Goal: Transaction & Acquisition: Purchase product/service

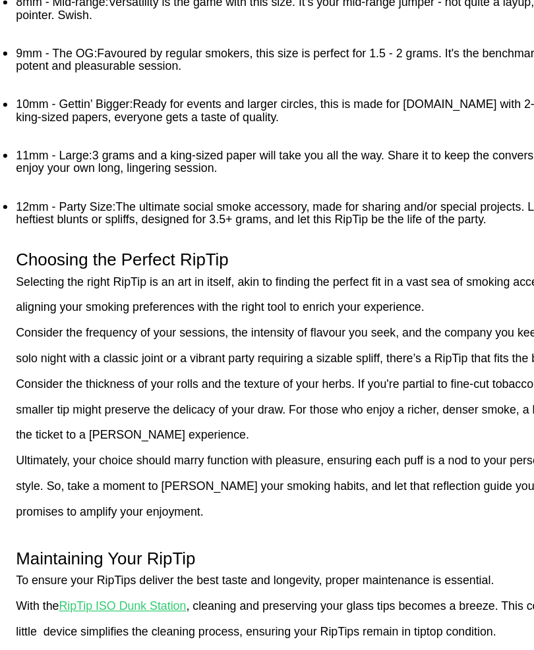
scroll to position [605, 0]
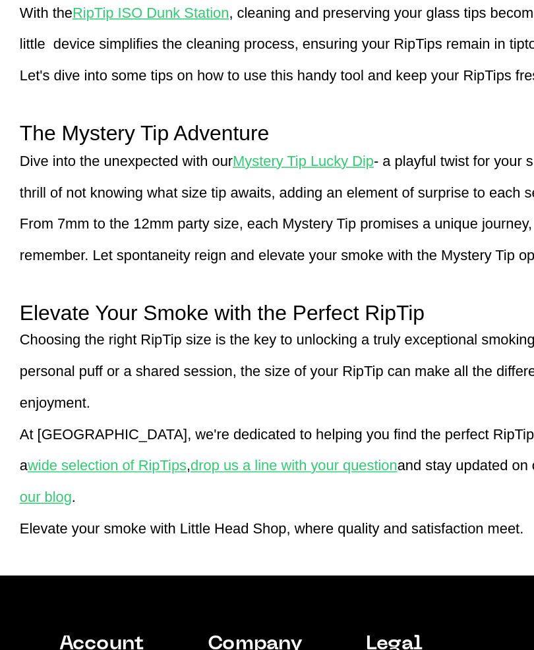
scroll to position [1038, 0]
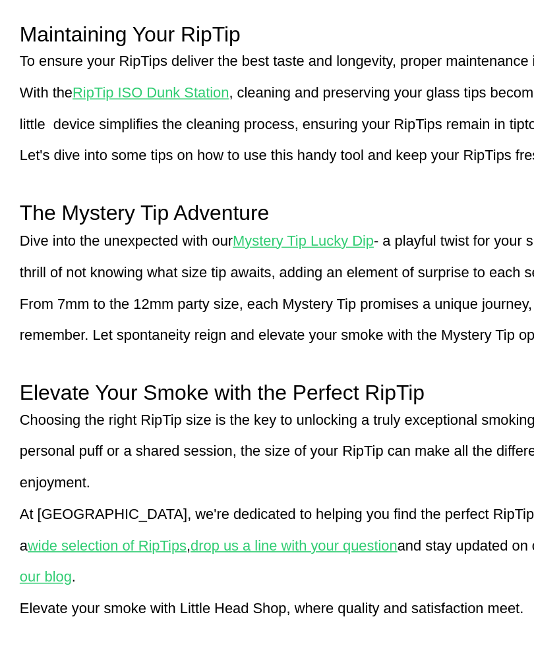
click at [60, 144] on u "RipTip ISO Dunk Station" at bounding box center [101, 149] width 105 height 11
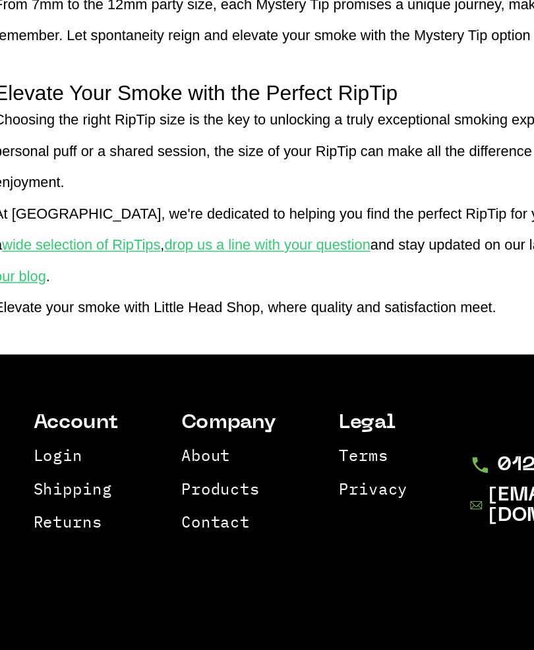
scroll to position [1192, 0]
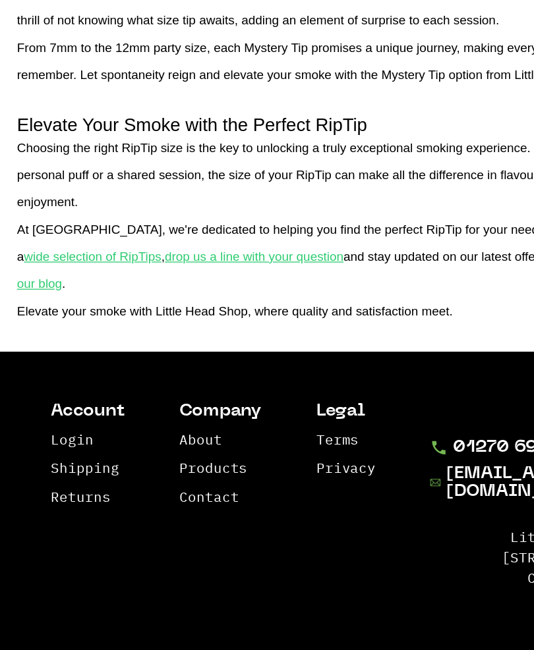
click at [47, 311] on u "wide selection of RipTips" at bounding box center [71, 316] width 107 height 11
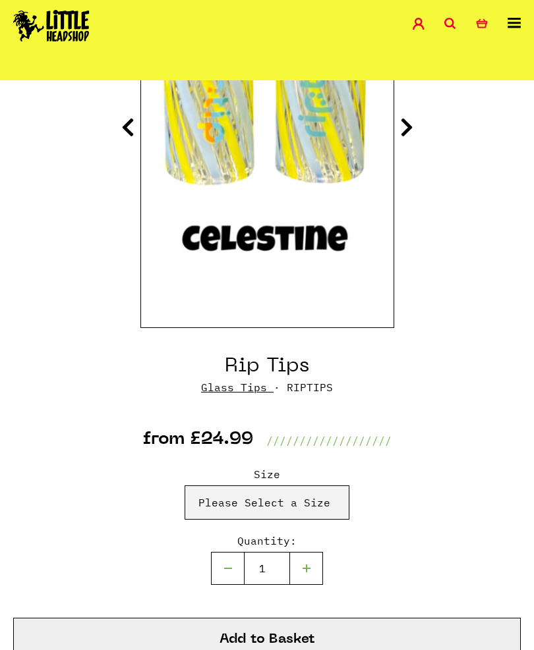
scroll to position [186, 0]
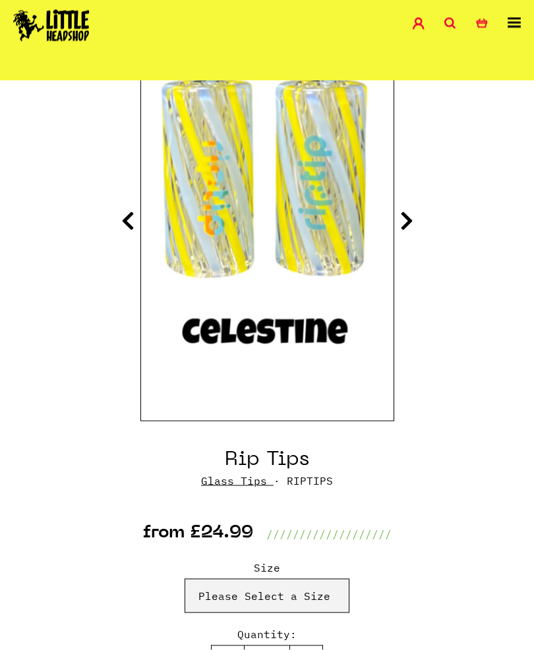
click at [121, 215] on icon at bounding box center [127, 220] width 13 height 21
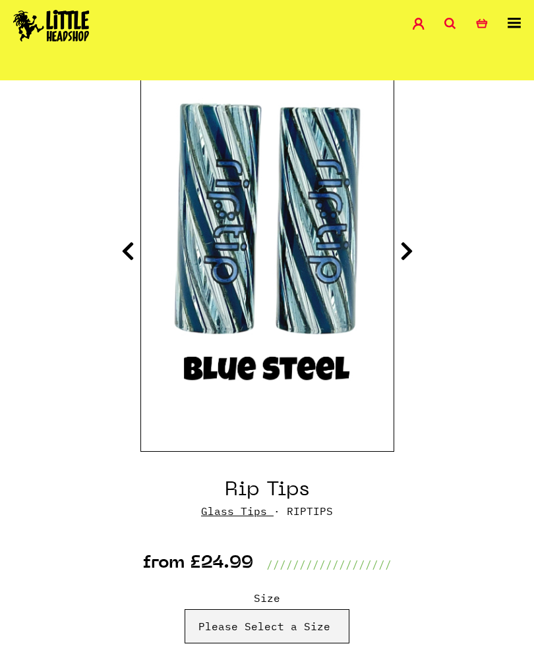
scroll to position [155, 0]
click at [132, 243] on icon at bounding box center [127, 251] width 13 height 21
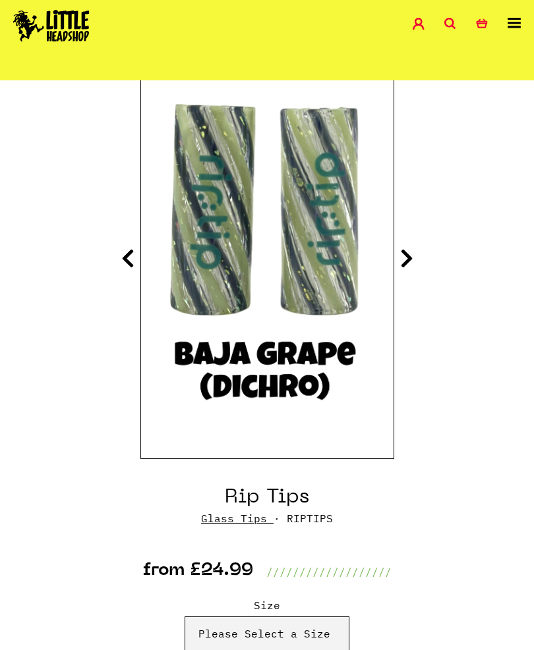
scroll to position [127, 0]
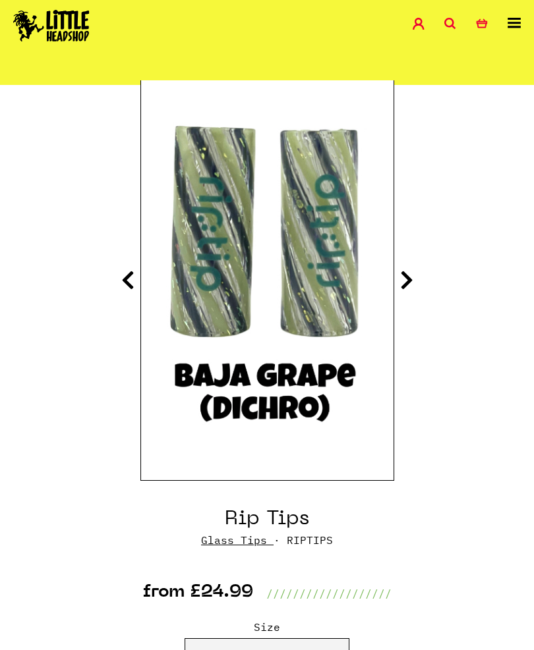
click at [122, 273] on icon at bounding box center [127, 279] width 13 height 21
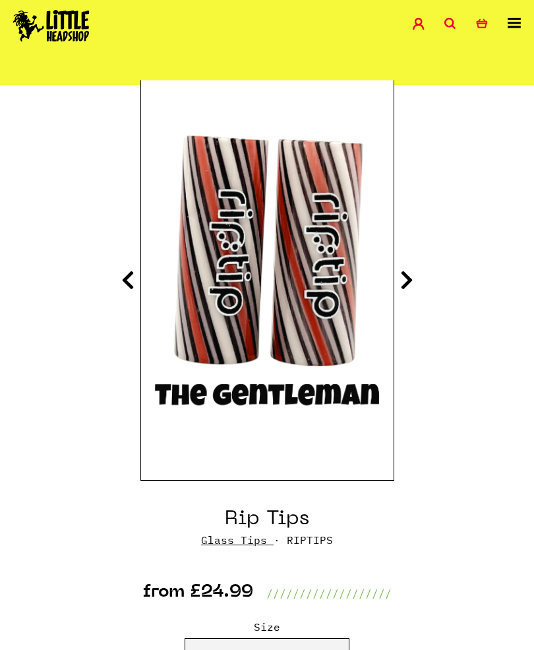
click at [121, 284] on icon at bounding box center [127, 279] width 13 height 21
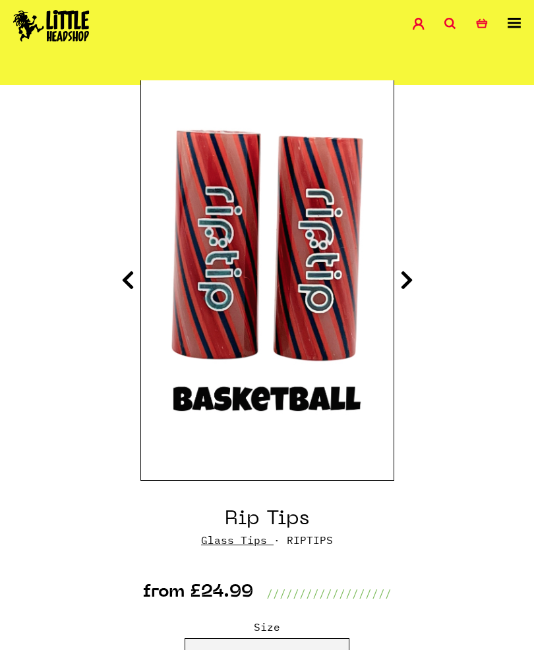
click at [126, 273] on icon at bounding box center [127, 279] width 13 height 21
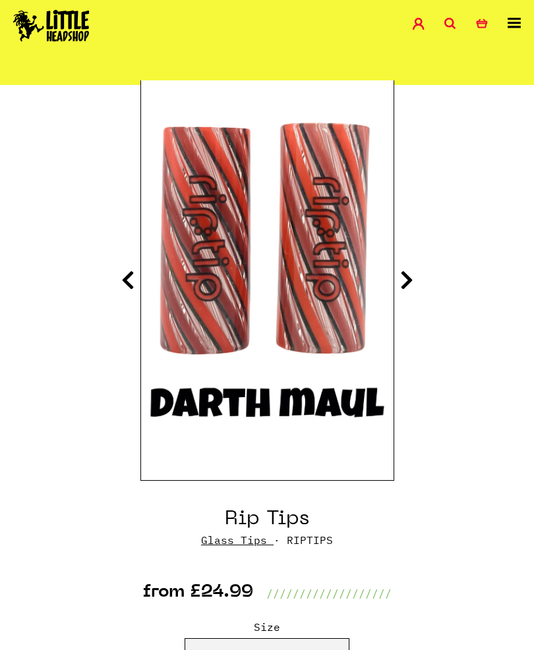
click at [129, 287] on icon at bounding box center [127, 279] width 13 height 21
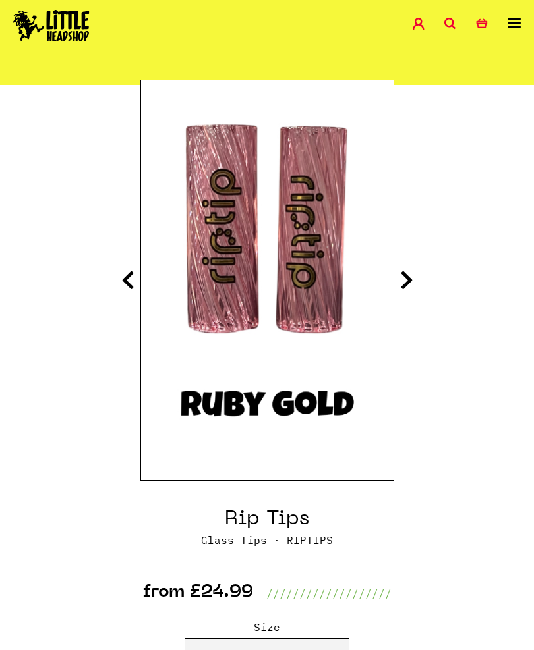
click at [404, 289] on icon at bounding box center [406, 279] width 13 height 21
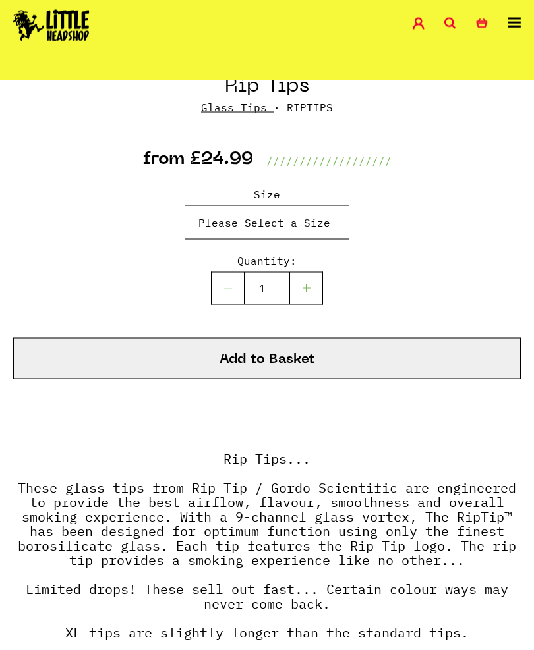
click at [218, 235] on select "Please Select a Size Rip Tips - Size 7 - Clear - £24.99 (Out of Stock) Rip Tips…" at bounding box center [266, 223] width 165 height 34
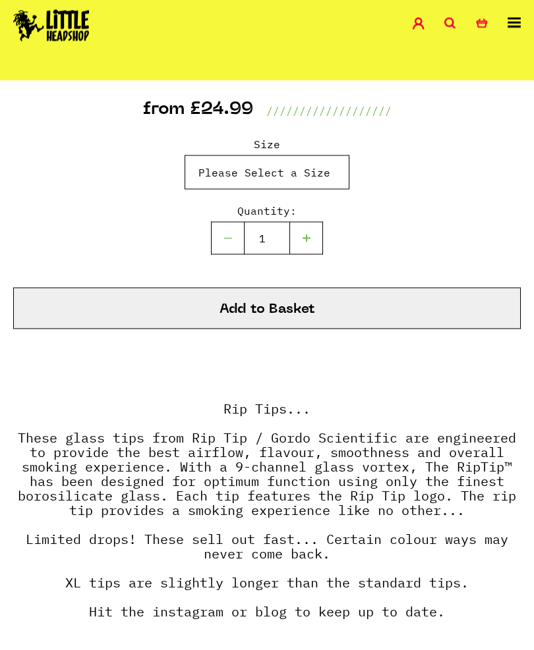
scroll to position [617, 0]
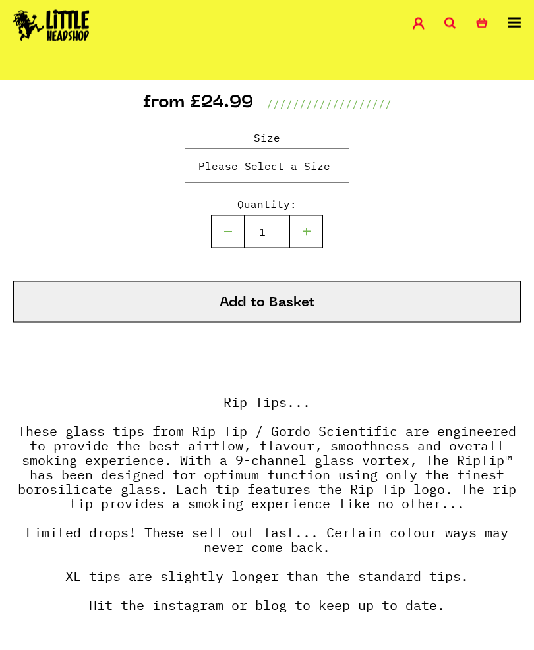
click at [222, 165] on select "Please Select a Size Rip Tips - Size 7 - Clear - £24.99 (Out of Stock) Rip Tips…" at bounding box center [266, 166] width 165 height 34
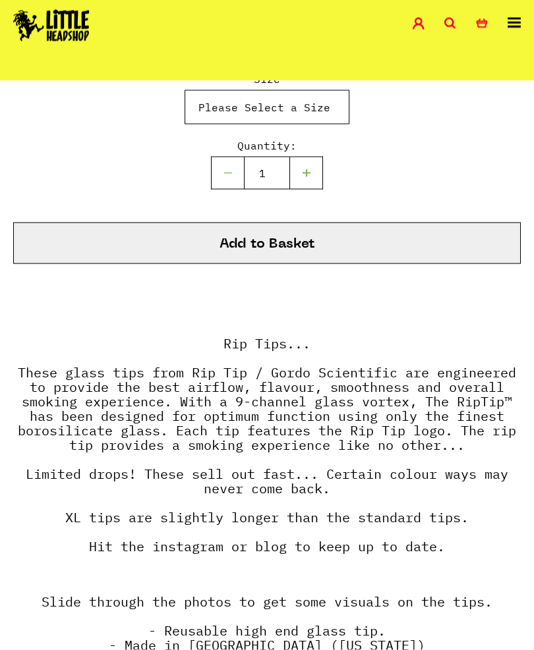
scroll to position [675, 0]
click at [231, 111] on select "Please Select a Size Rip Tips - Size 7 - Clear - £24.99 (Out of Stock) Rip Tips…" at bounding box center [266, 107] width 165 height 34
select select "1935"
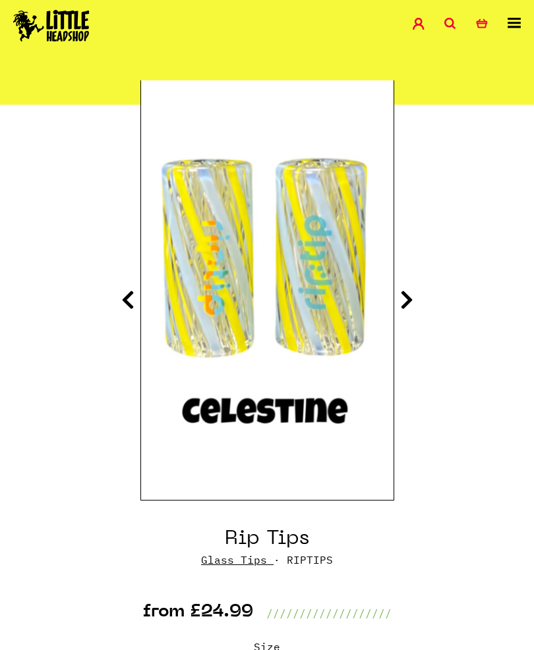
scroll to position [107, 0]
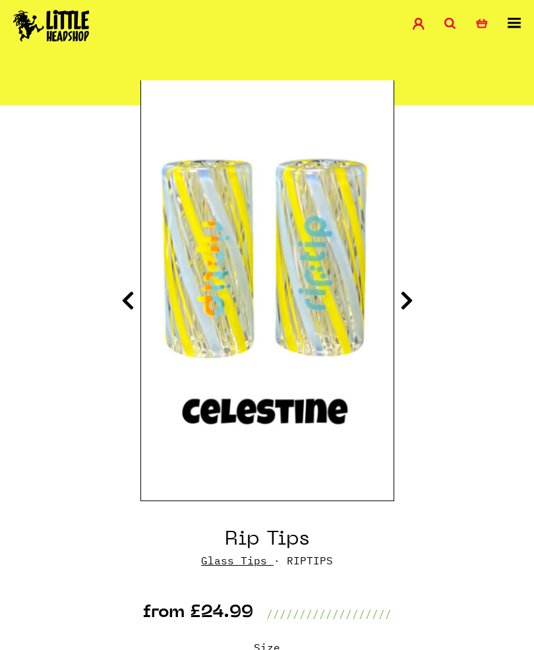
click at [133, 294] on icon at bounding box center [127, 300] width 13 height 21
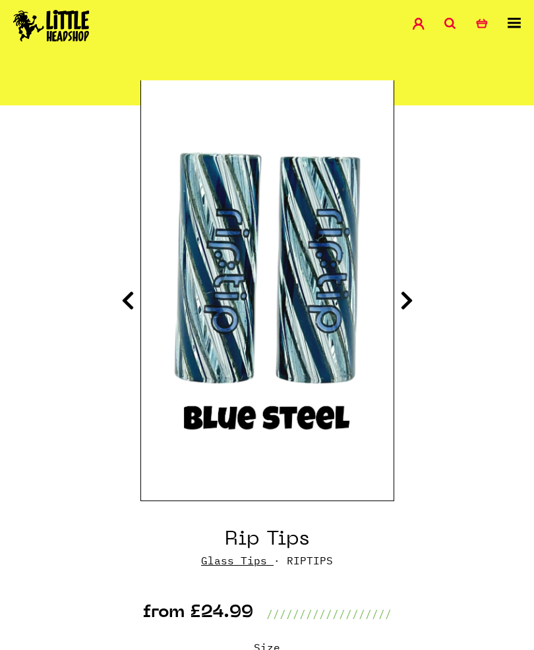
click at [233, 376] on img at bounding box center [267, 290] width 252 height 316
click at [224, 567] on link "Glass Tips" at bounding box center [234, 560] width 66 height 13
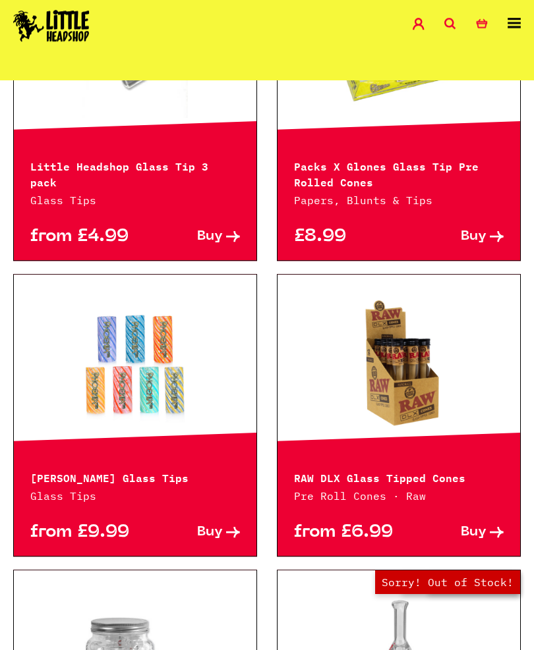
scroll to position [1376, 0]
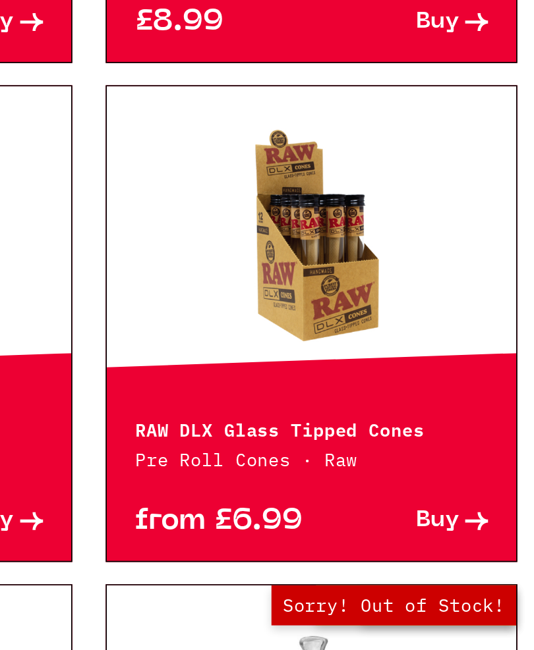
click at [277, 267] on link at bounding box center [398, 333] width 242 height 132
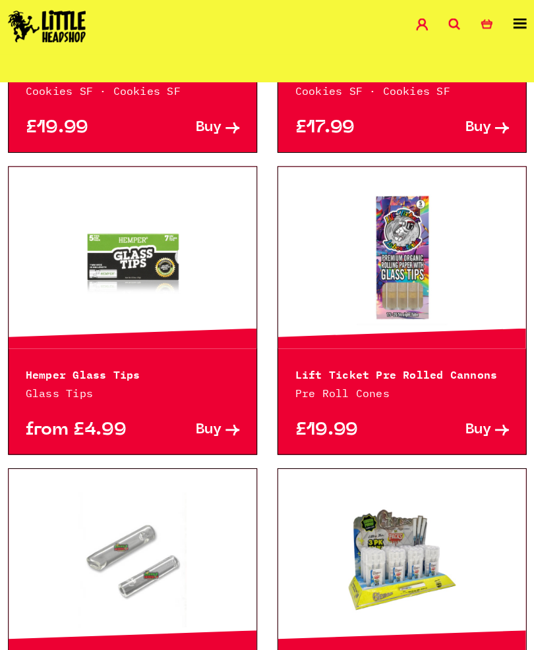
scroll to position [824, 0]
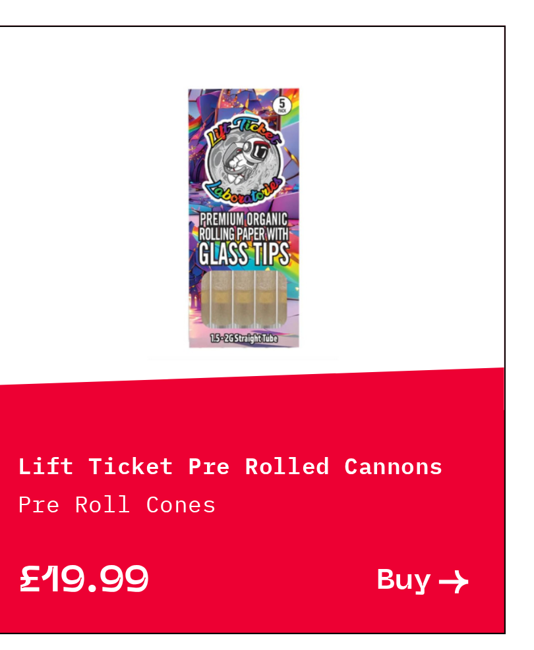
click at [277, 211] on link at bounding box center [398, 277] width 242 height 132
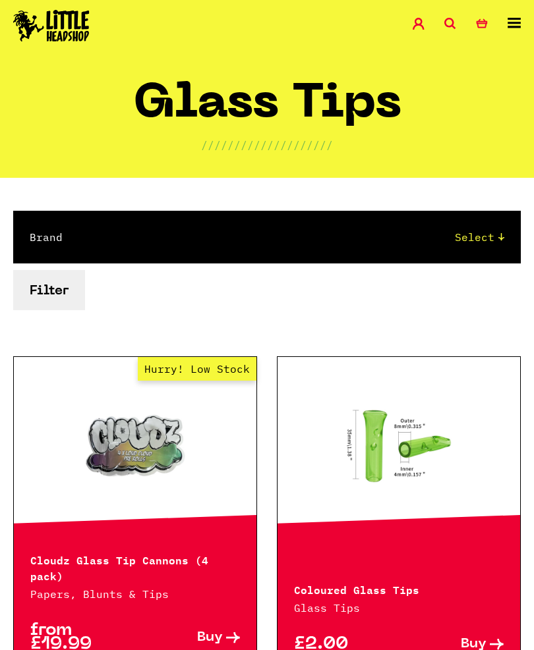
scroll to position [0, 0]
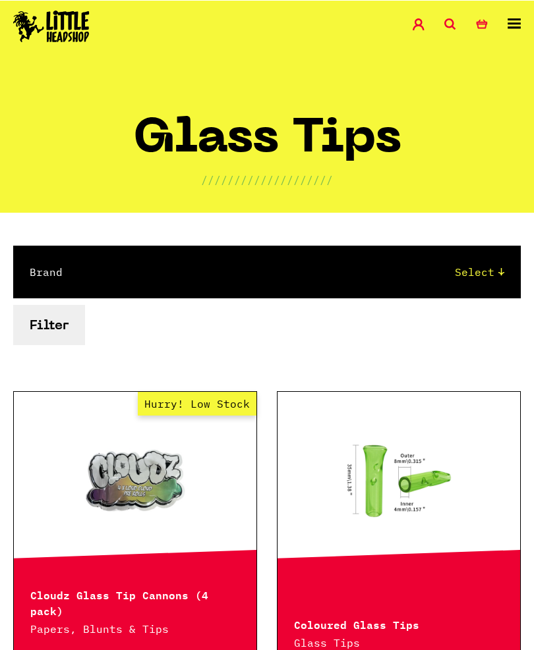
click at [72, 32] on img at bounding box center [51, 26] width 76 height 32
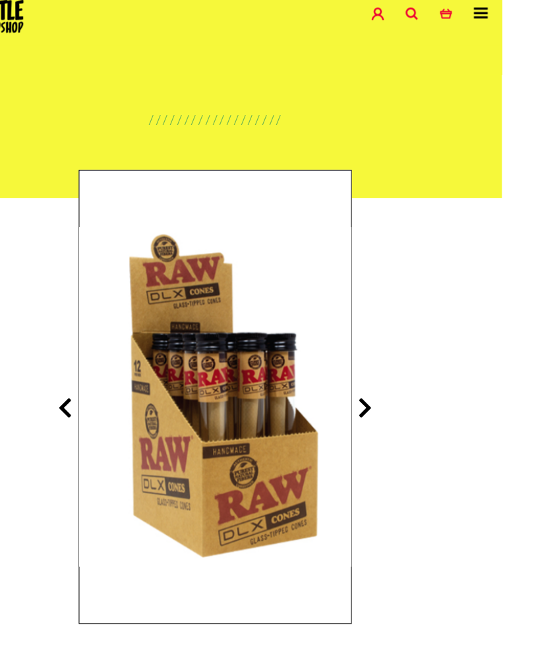
scroll to position [9, 0]
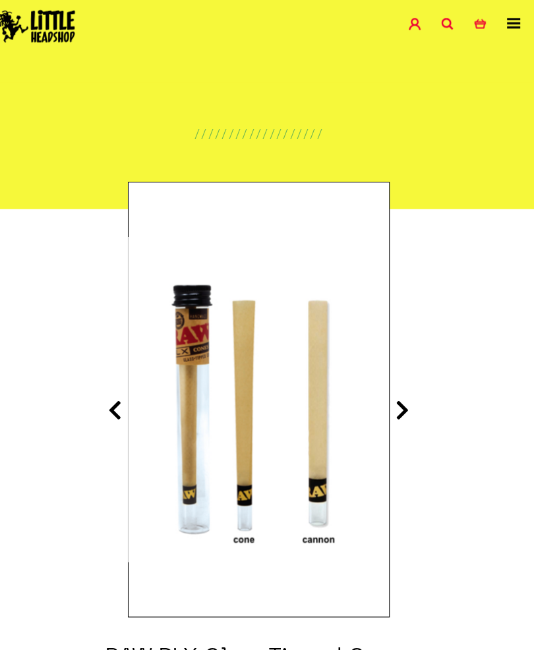
click at [308, 501] on img at bounding box center [267, 388] width 252 height 316
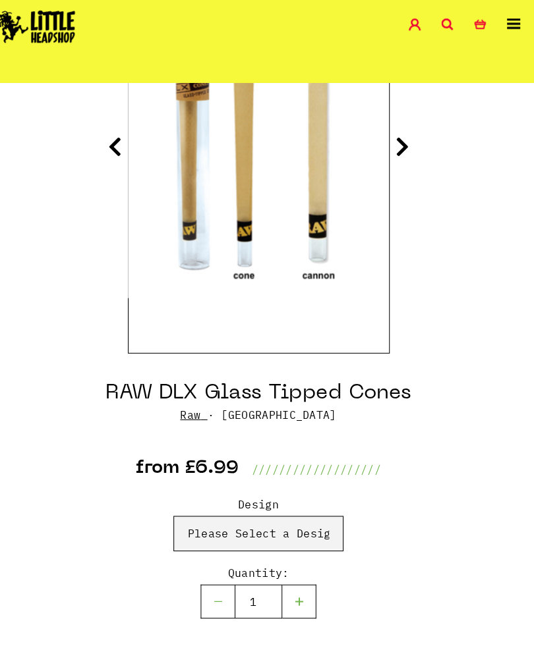
scroll to position [302, 0]
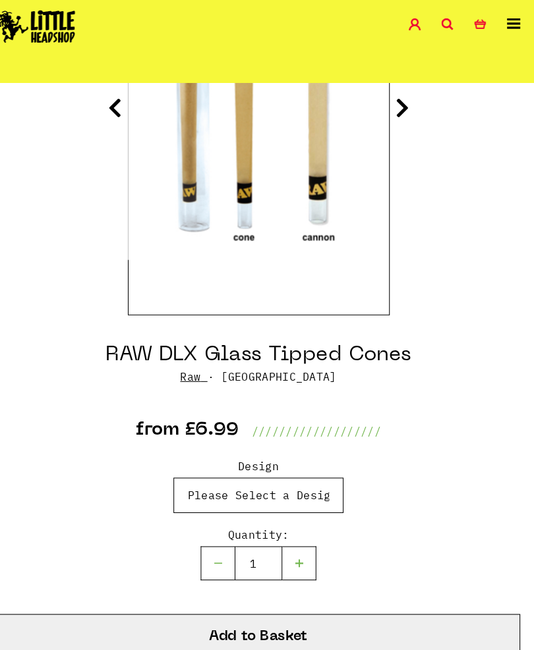
click at [193, 482] on select "Please Select a Design Cone - £6.99 Cannon - £6.99" at bounding box center [266, 480] width 165 height 34
select select "1314"
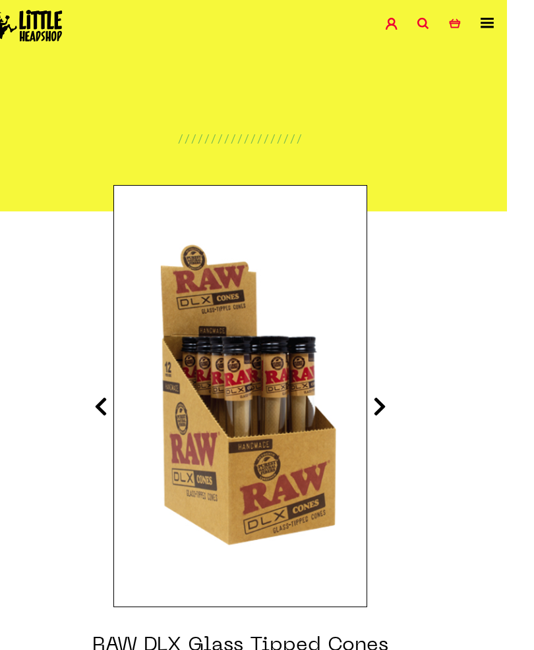
scroll to position [13, 0]
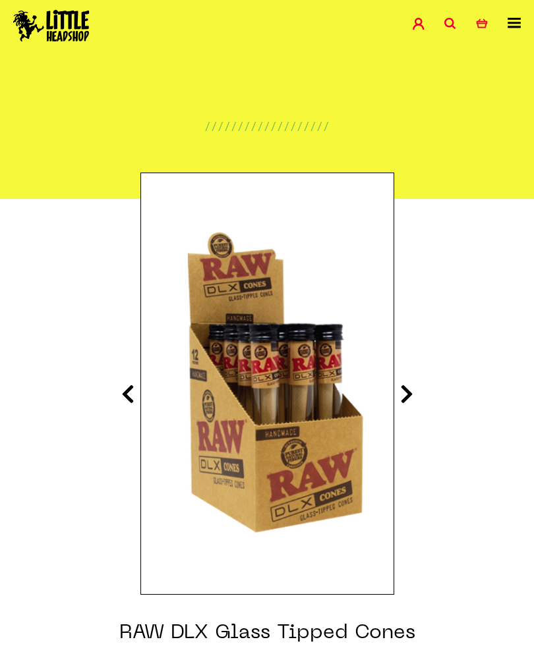
click at [133, 390] on icon at bounding box center [127, 393] width 13 height 21
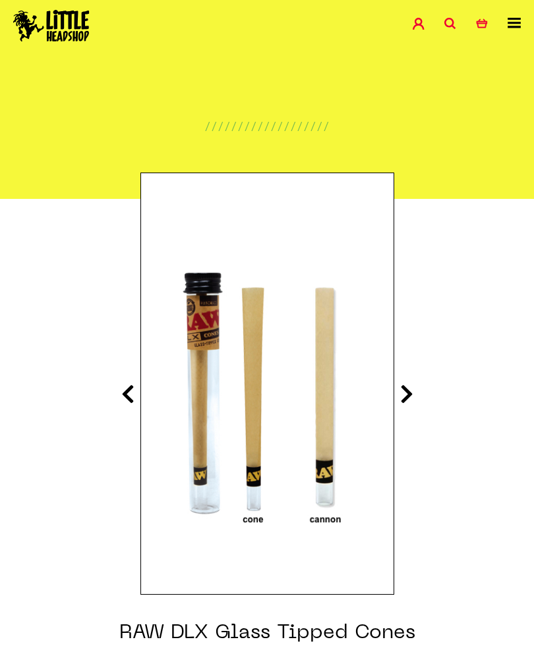
click at [332, 491] on img at bounding box center [267, 384] width 252 height 316
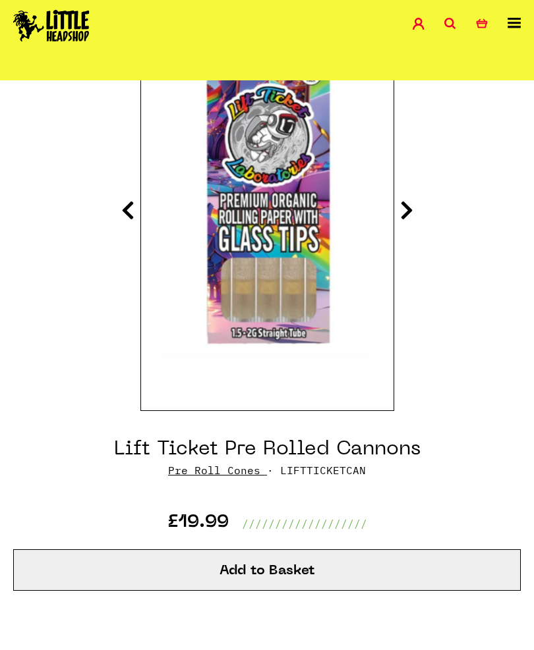
scroll to position [196, 0]
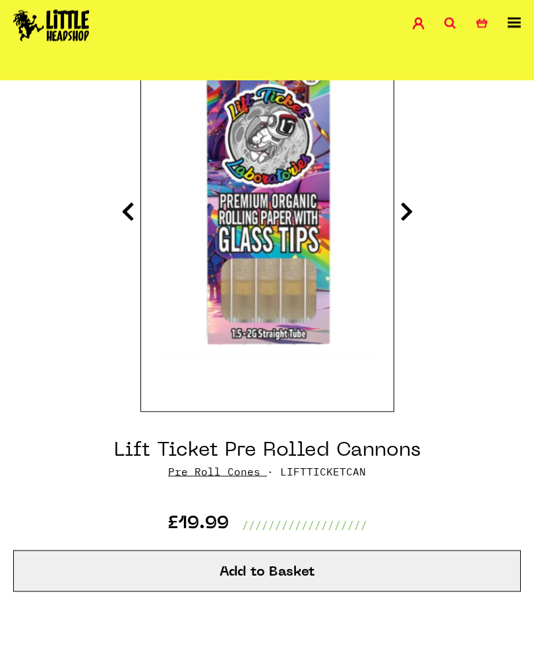
click at [122, 211] on icon at bounding box center [127, 211] width 13 height 21
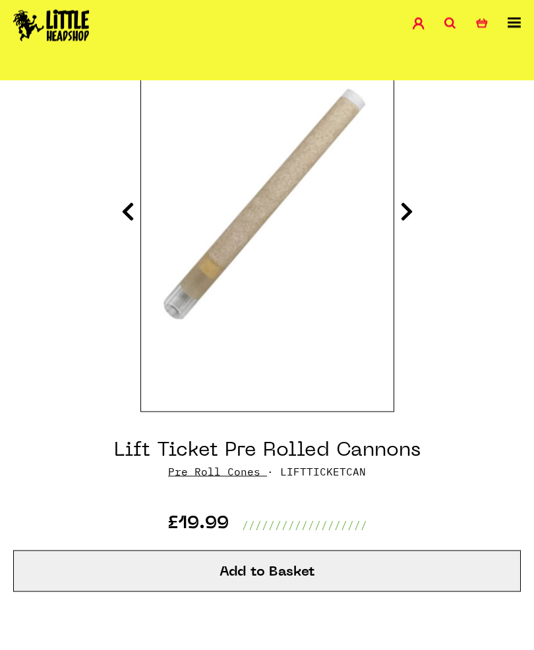
click at [393, 202] on img at bounding box center [267, 201] width 252 height 316
click at [405, 219] on icon at bounding box center [406, 211] width 13 height 21
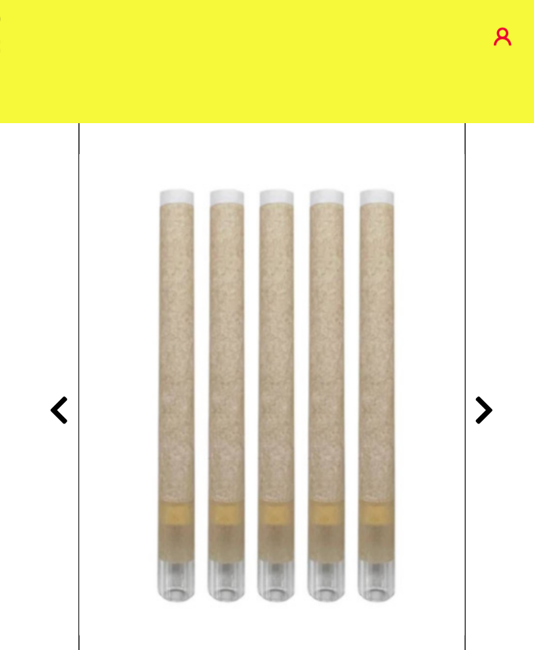
scroll to position [0, 0]
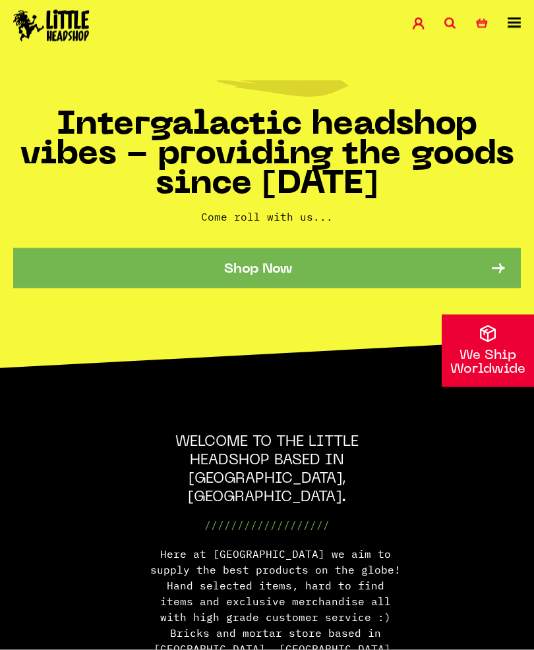
scroll to position [264, 0]
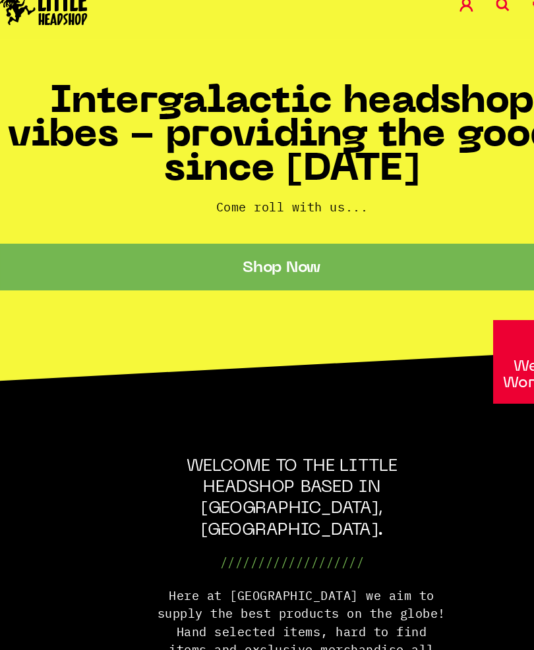
click at [45, 231] on link "Shop Now" at bounding box center [266, 251] width 507 height 40
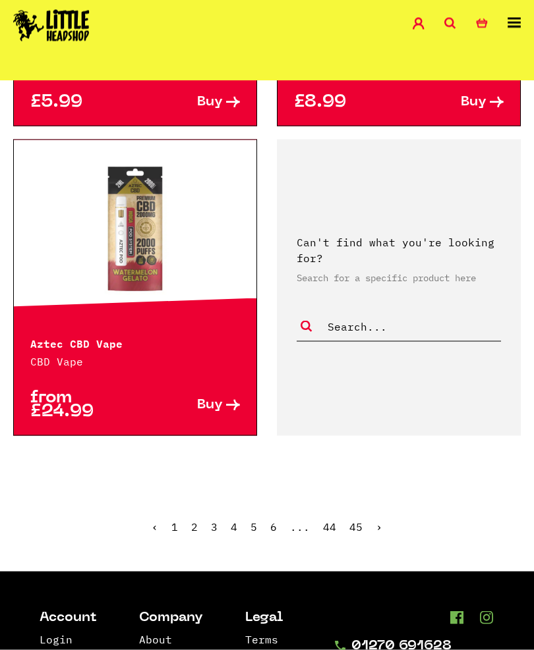
scroll to position [3629, 0]
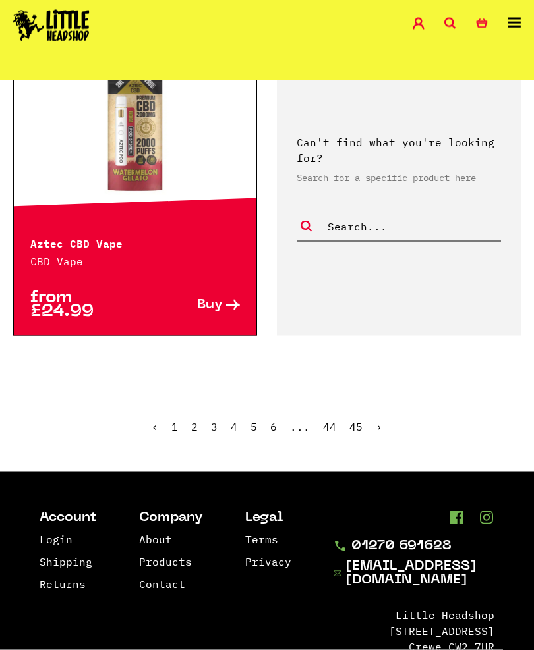
click at [193, 420] on link "2" at bounding box center [194, 426] width 7 height 13
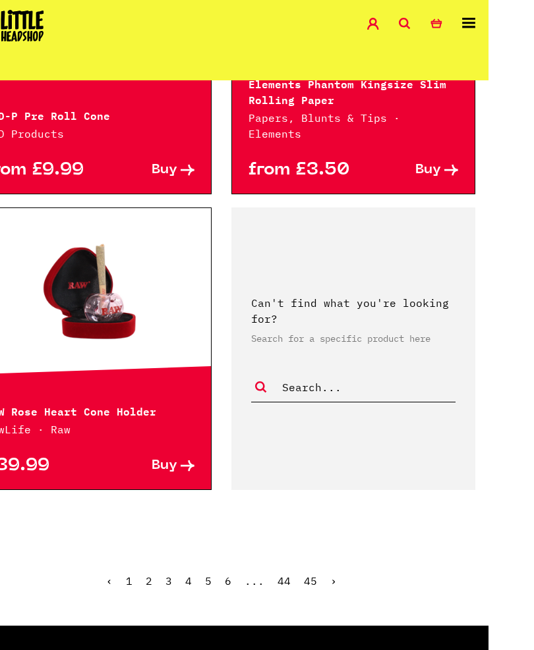
scroll to position [3440, 0]
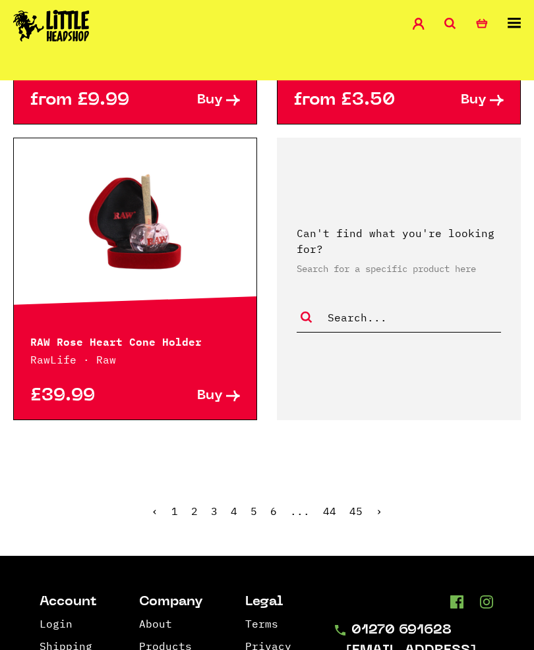
click at [217, 505] on link "3" at bounding box center [214, 511] width 7 height 13
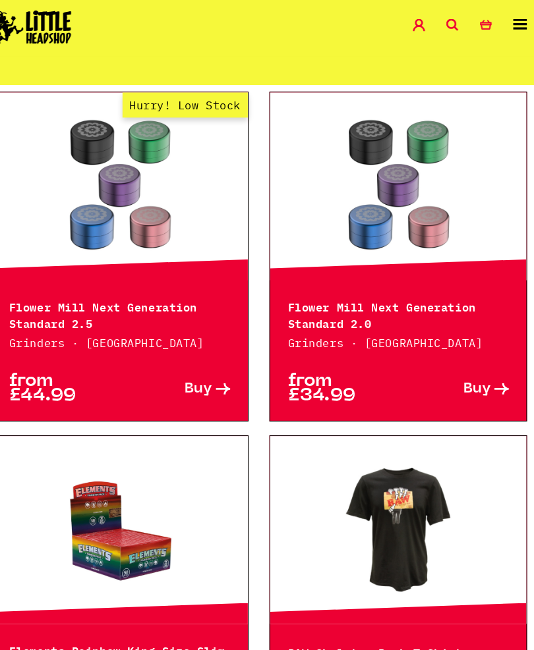
scroll to position [2318, 0]
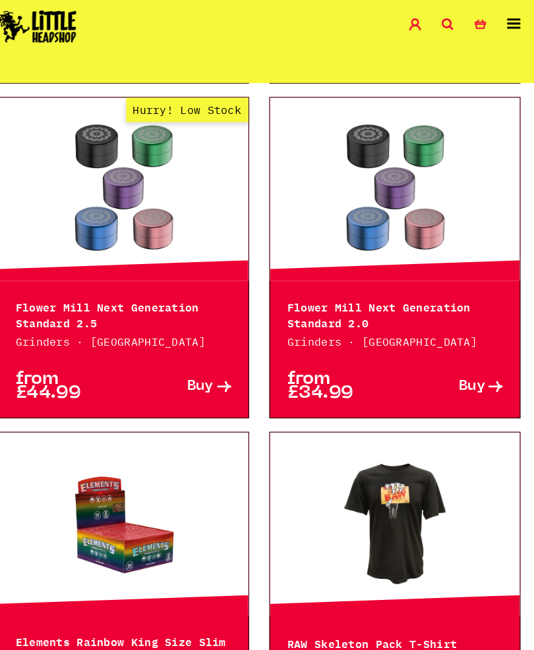
click at [95, 177] on link "Hurry! Low Stock" at bounding box center [135, 184] width 242 height 132
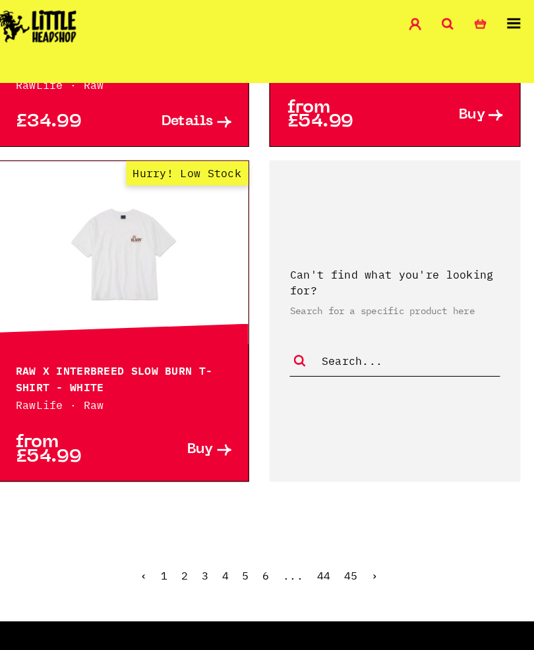
scroll to position [3679, 0]
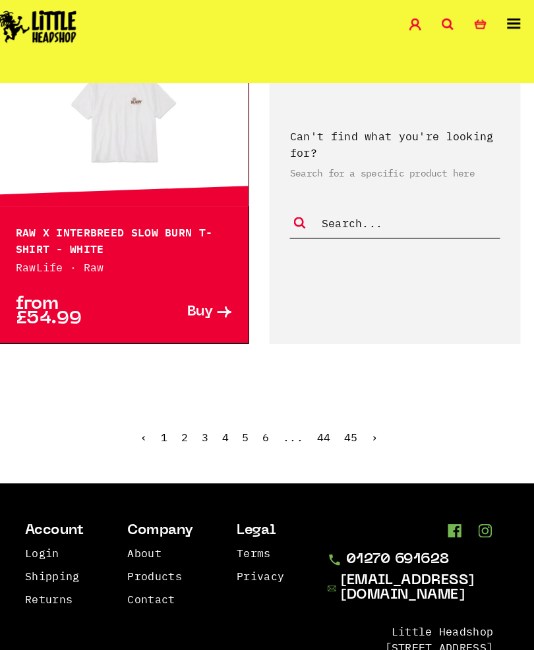
click at [231, 418] on link "4" at bounding box center [234, 424] width 7 height 13
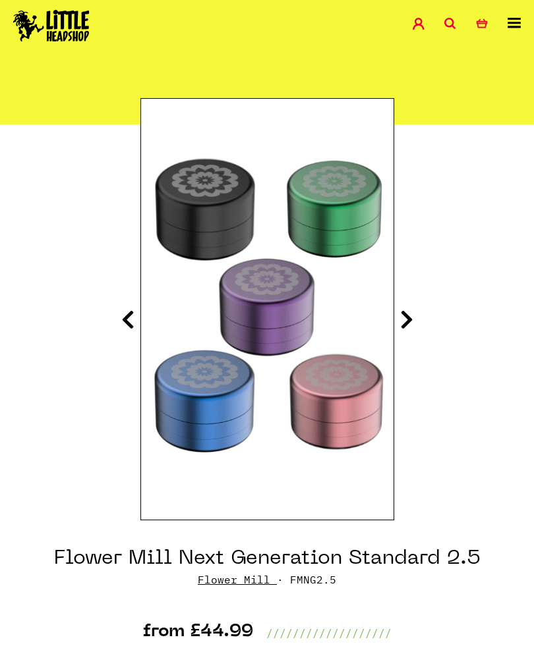
scroll to position [174, 0]
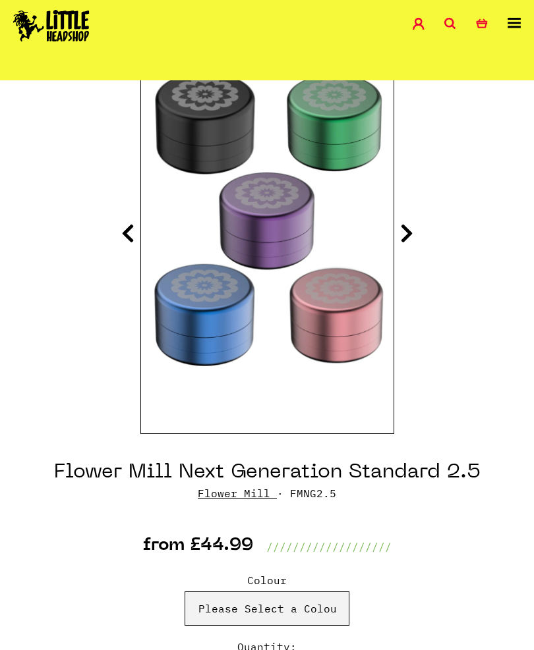
click at [124, 224] on icon at bounding box center [127, 233] width 13 height 21
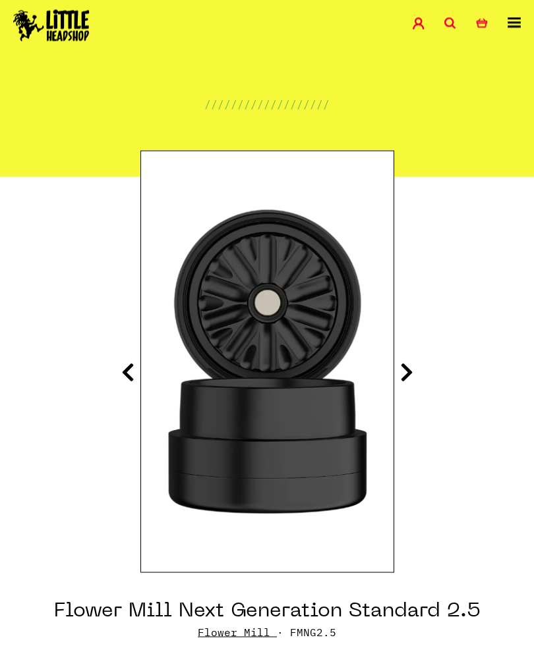
scroll to position [32, 0]
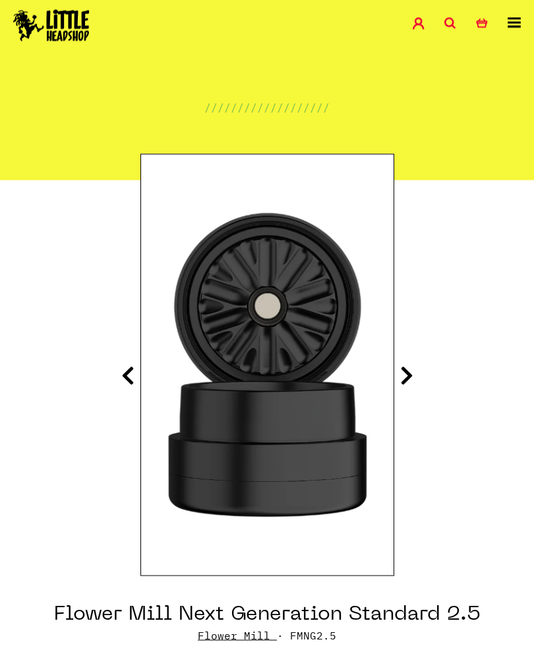
click at [130, 377] on icon at bounding box center [127, 375] width 13 height 21
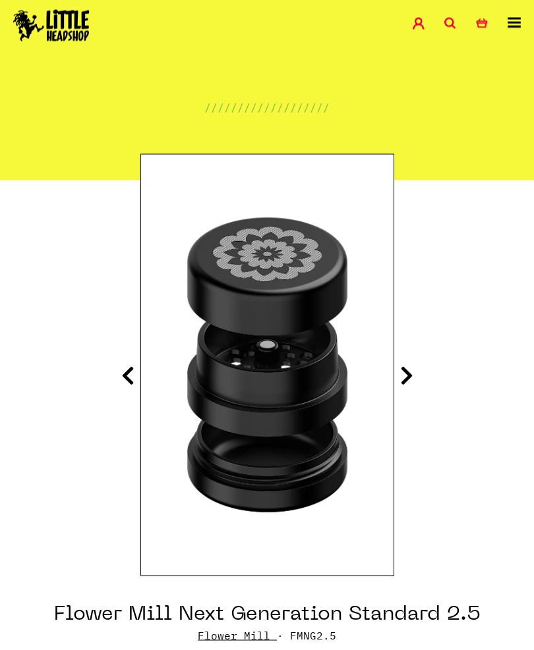
click at [131, 377] on icon at bounding box center [127, 375] width 13 height 21
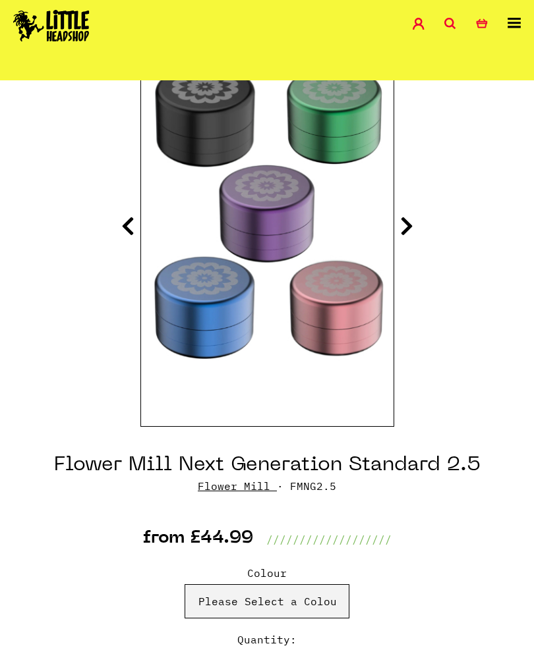
scroll to position [0, 0]
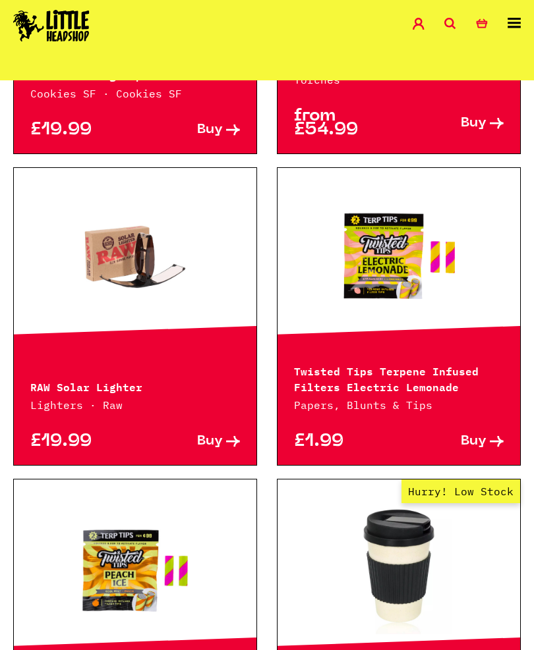
scroll to position [1864, 0]
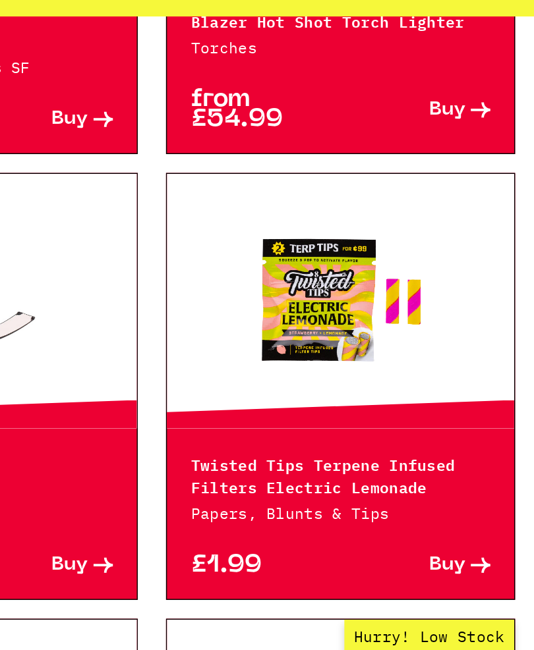
click at [294, 385] on p "Twisted Tips Terpene Infused Filters Electric Lemonade" at bounding box center [399, 401] width 210 height 32
click at [461, 457] on span "Buy" at bounding box center [474, 464] width 26 height 14
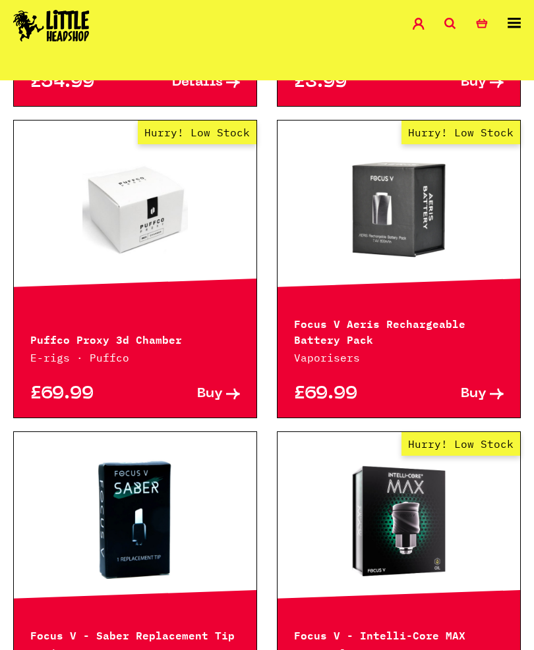
scroll to position [2855, 0]
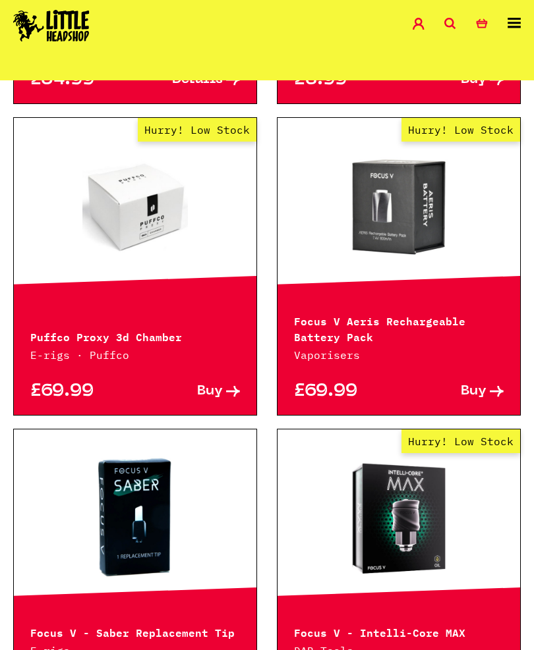
click at [323, 370] on div "£69.99 Buy" at bounding box center [398, 389] width 242 height 52
click at [306, 359] on p "Vaporisers" at bounding box center [399, 355] width 210 height 16
click at [65, 367] on div "£69.99 Buy" at bounding box center [135, 389] width 242 height 52
click at [114, 362] on p "E-rigs · Puffco" at bounding box center [135, 355] width 210 height 16
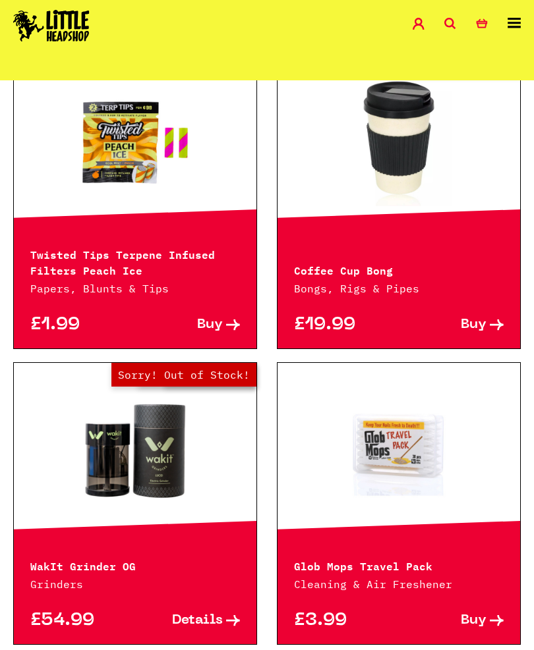
scroll to position [2300, 0]
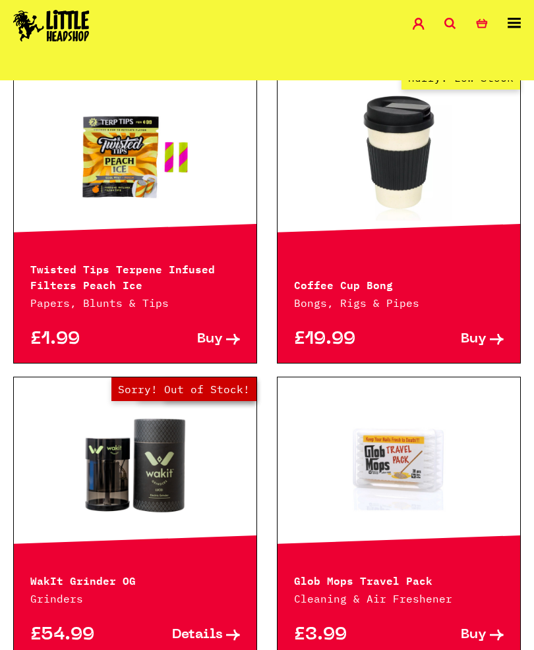
click at [511, 24] on icon at bounding box center [513, 23] width 13 height 11
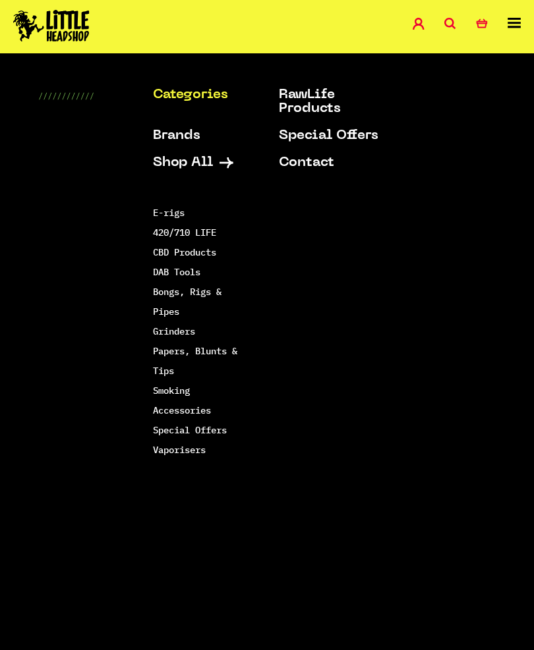
click at [170, 269] on link "DAB Tools" at bounding box center [176, 272] width 47 height 12
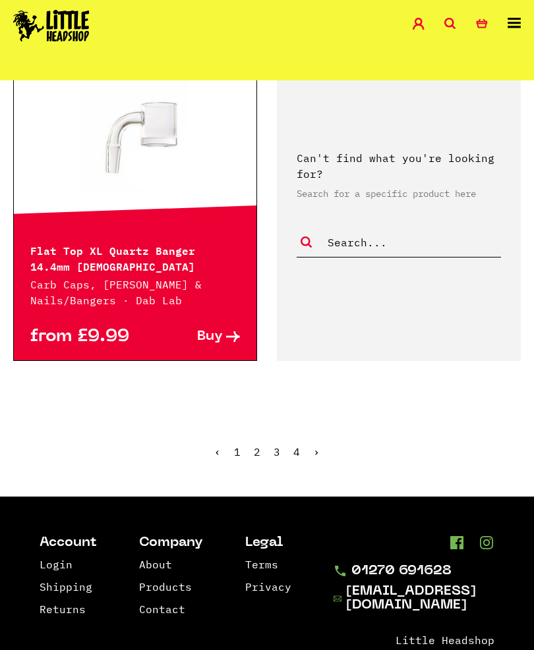
scroll to position [3604, 0]
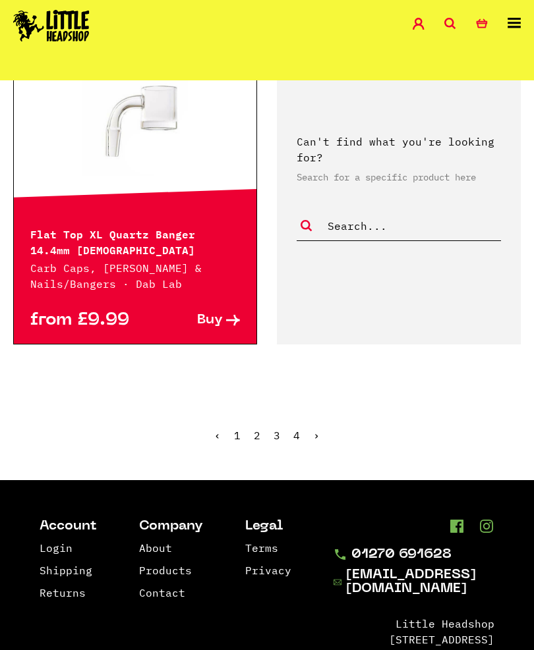
click at [258, 429] on link "2" at bounding box center [257, 435] width 7 height 13
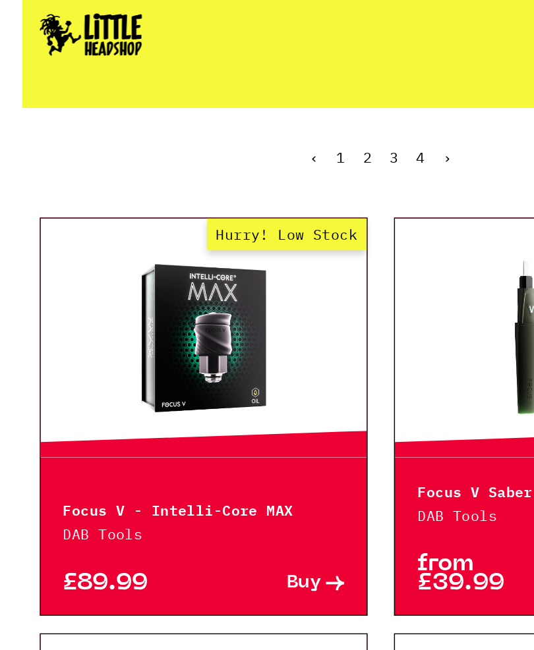
scroll to position [283, 0]
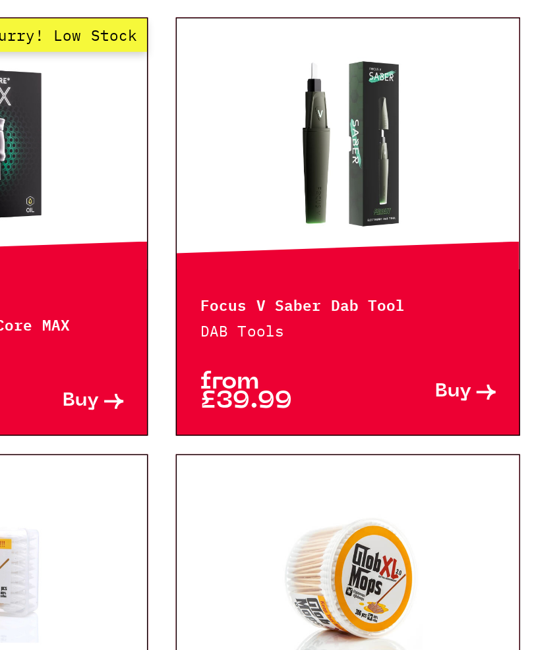
click at [294, 359] on p "Focus V Saber Dab Tool" at bounding box center [399, 367] width 210 height 16
click at [277, 188] on link at bounding box center [398, 254] width 242 height 132
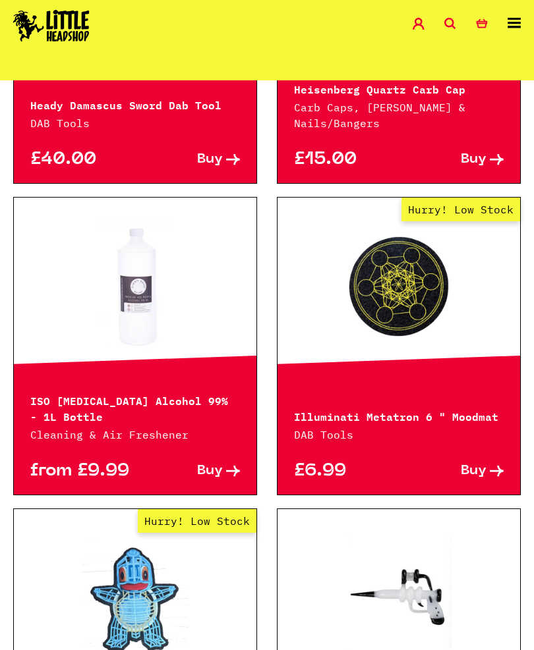
scroll to position [1749, 0]
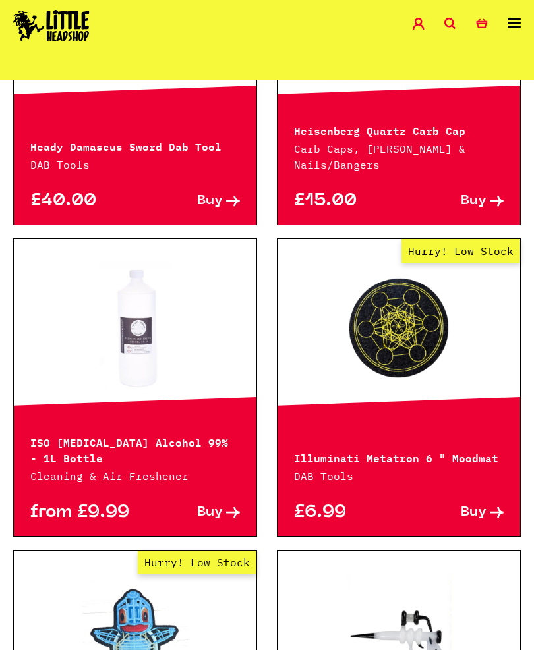
click at [446, 31] on link "Search" at bounding box center [460, 25] width 32 height 15
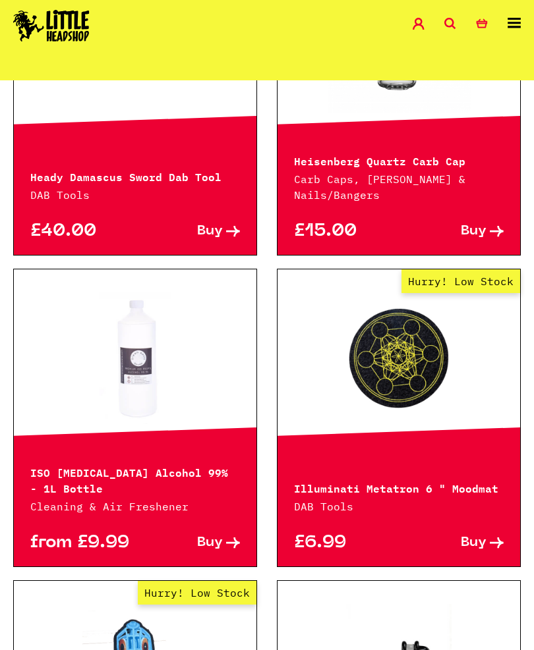
click at [447, 24] on icon at bounding box center [450, 24] width 12 height 12
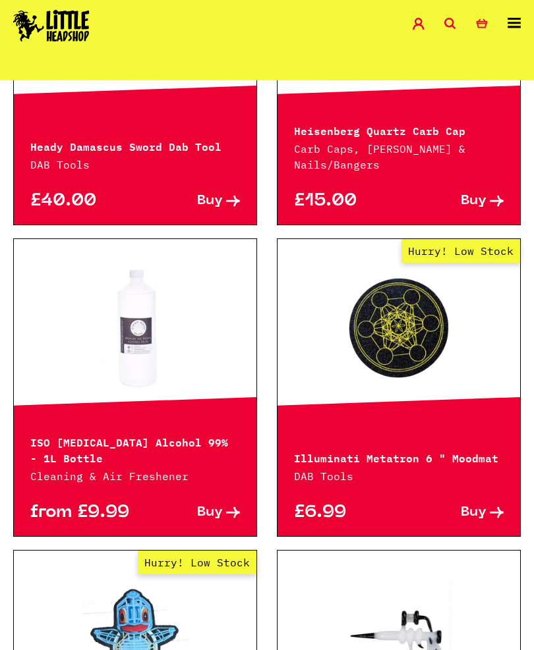
click at [451, 13] on div "Shop Special Offers Contact Blog Account Search 0 Basket" at bounding box center [267, 26] width 534 height 53
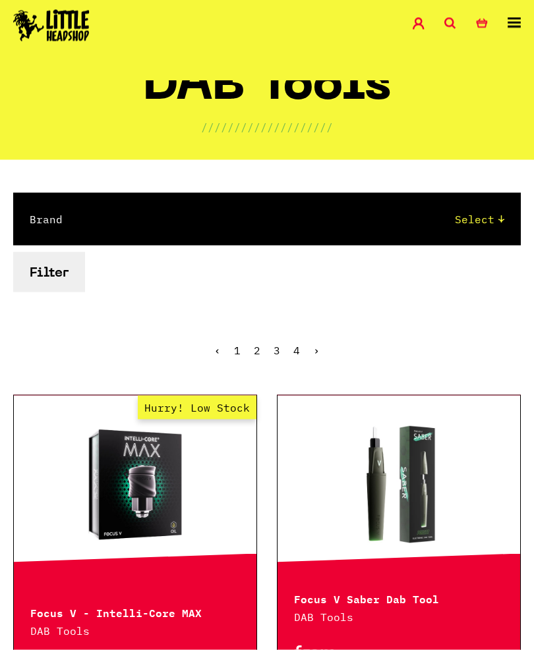
scroll to position [0, 0]
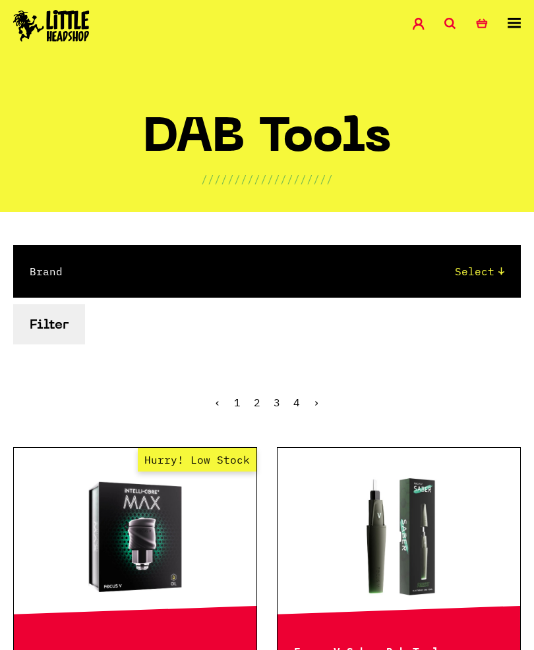
click at [451, 22] on icon at bounding box center [450, 24] width 12 height 12
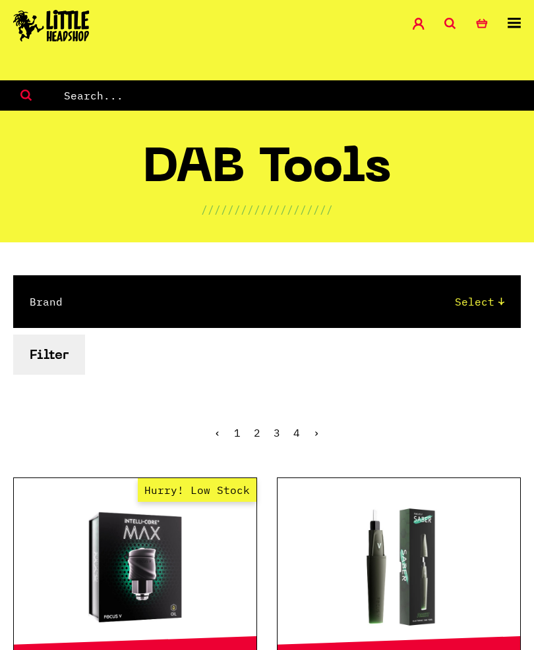
click at [80, 96] on input "text" at bounding box center [299, 95] width 472 height 17
type input "Puff o"
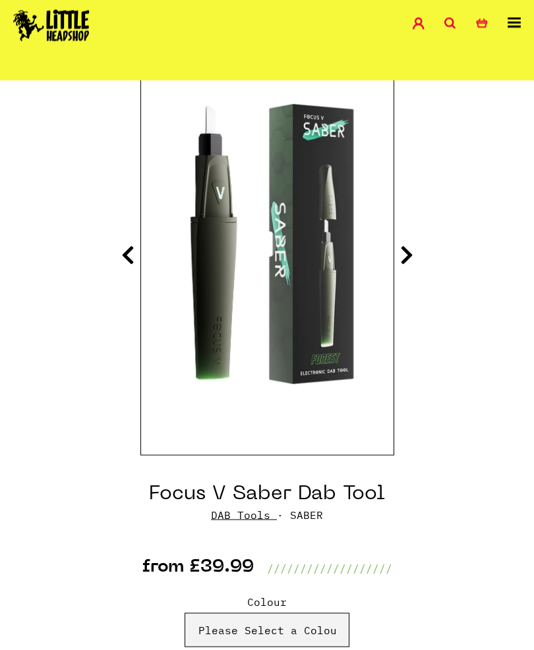
scroll to position [156, 0]
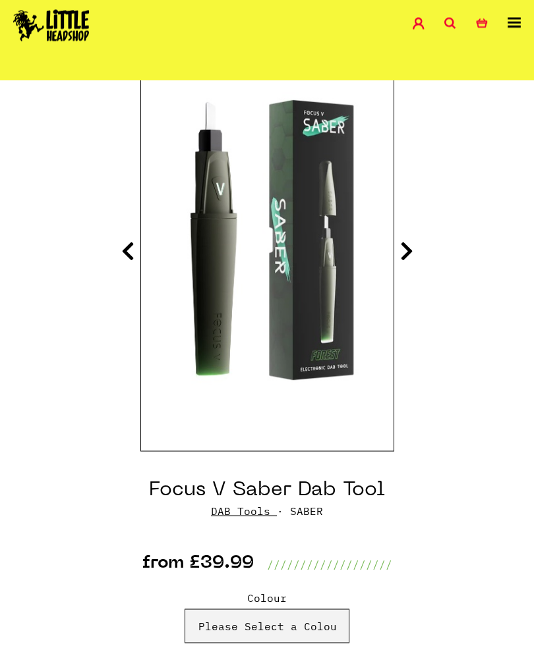
click at [121, 252] on icon at bounding box center [127, 250] width 13 height 21
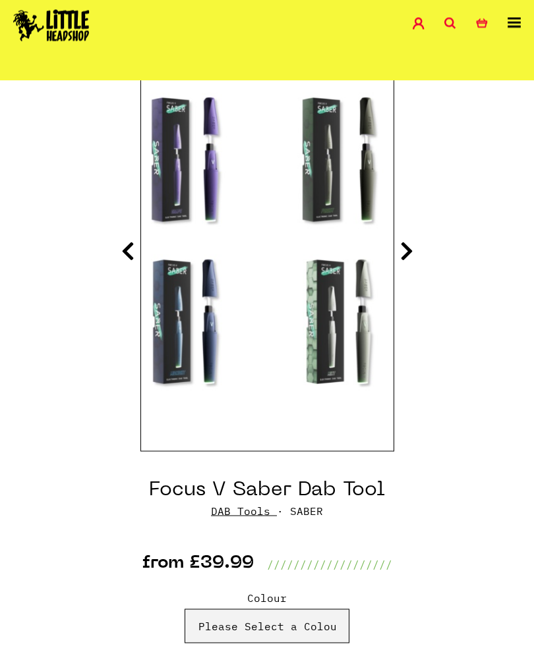
click at [121, 259] on icon at bounding box center [127, 250] width 13 height 21
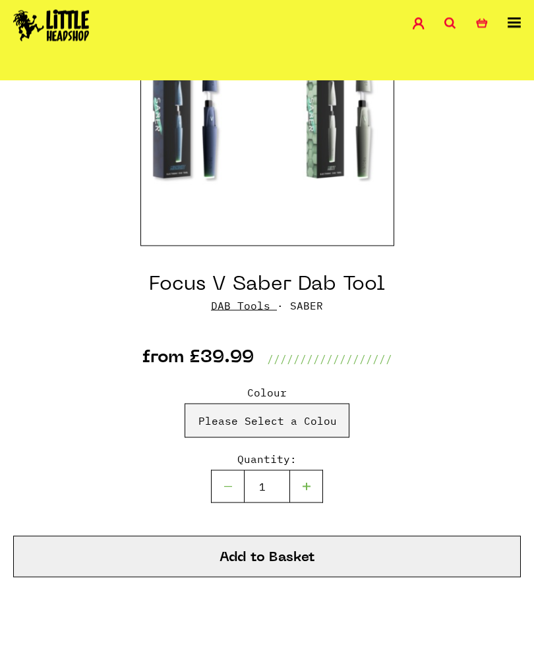
scroll to position [350, 0]
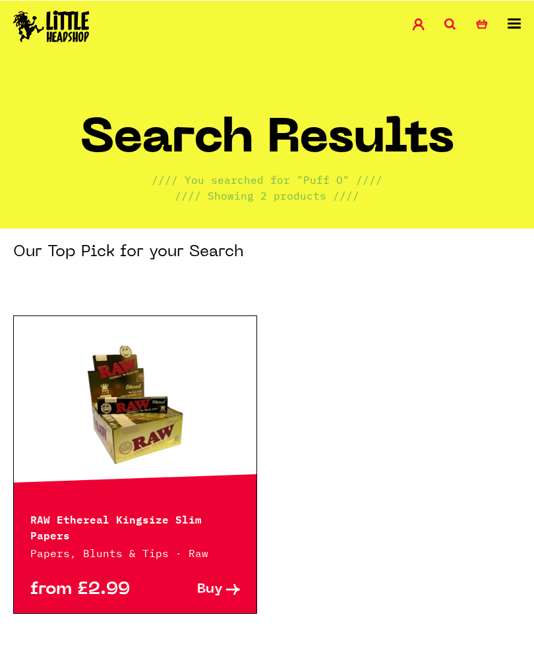
click at [443, 22] on link "Account" at bounding box center [428, 25] width 32 height 15
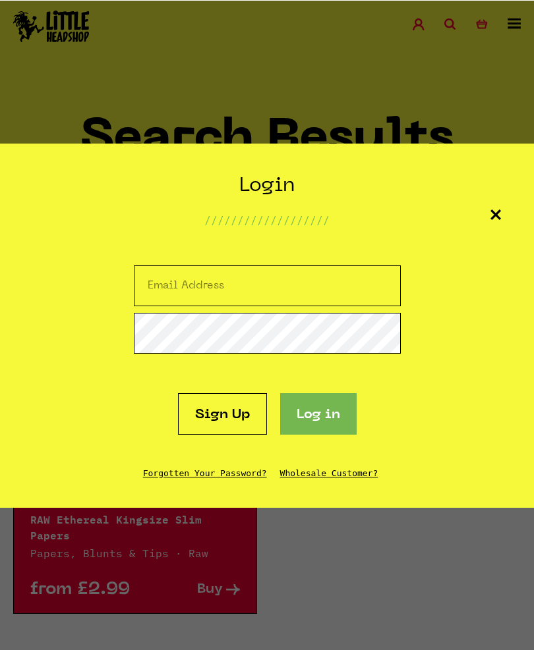
click at [495, 219] on icon at bounding box center [495, 214] width 11 height 11
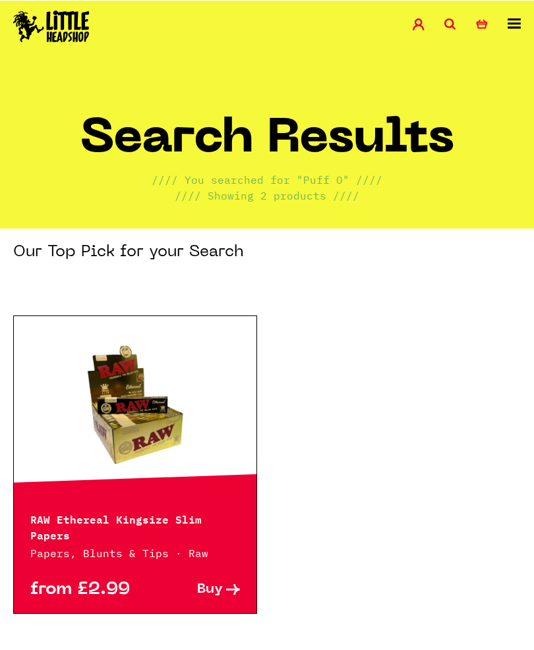
click at [445, 21] on icon at bounding box center [450, 24] width 12 height 12
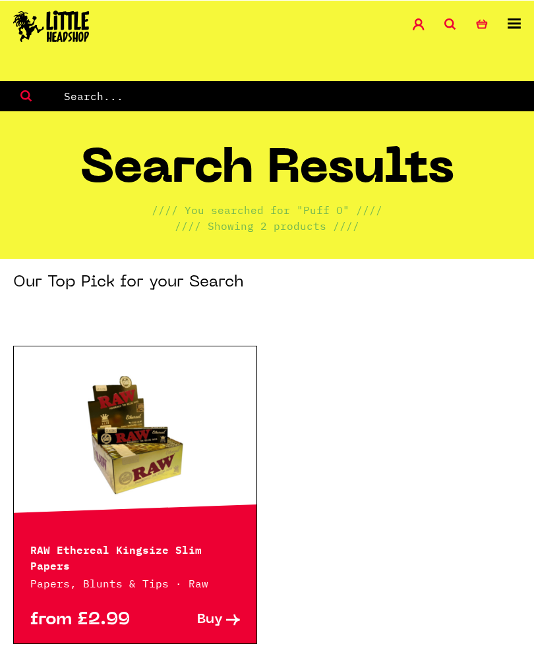
click at [96, 98] on input "text" at bounding box center [299, 95] width 472 height 17
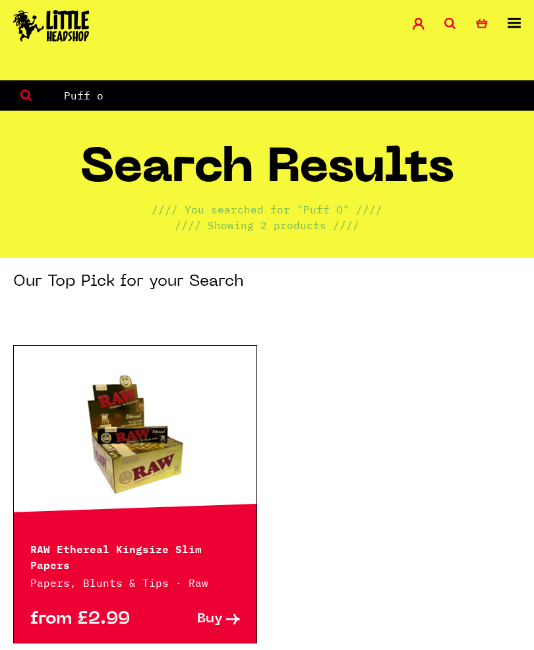
type input "Puff o"
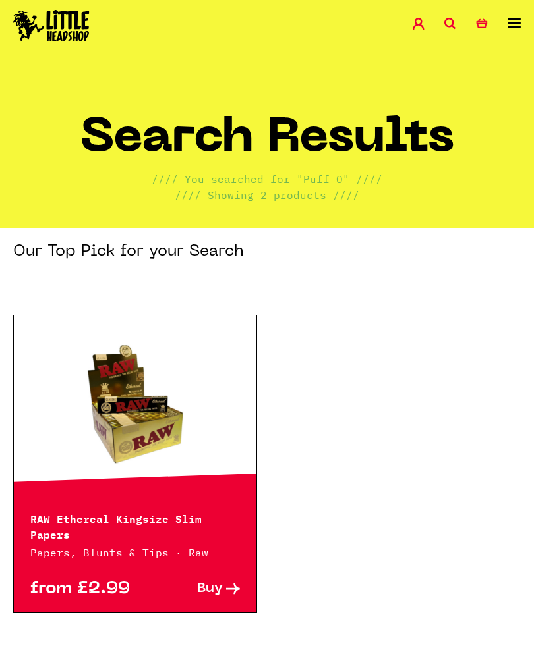
click at [445, 25] on icon at bounding box center [450, 24] width 12 height 12
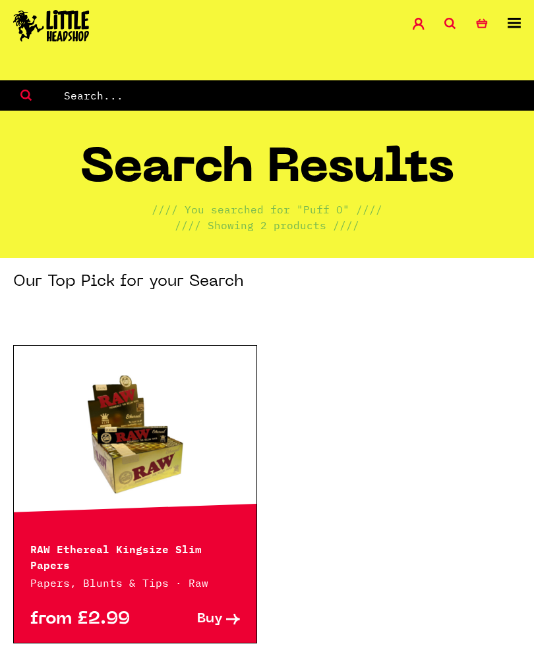
click at [98, 89] on input "text" at bounding box center [299, 95] width 472 height 17
type input "Puff o"
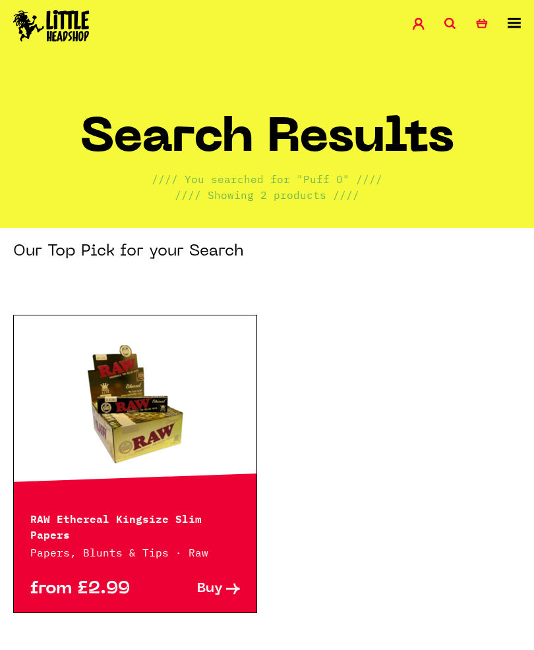
click at [505, 23] on link "0 Basket" at bounding box center [492, 25] width 32 height 15
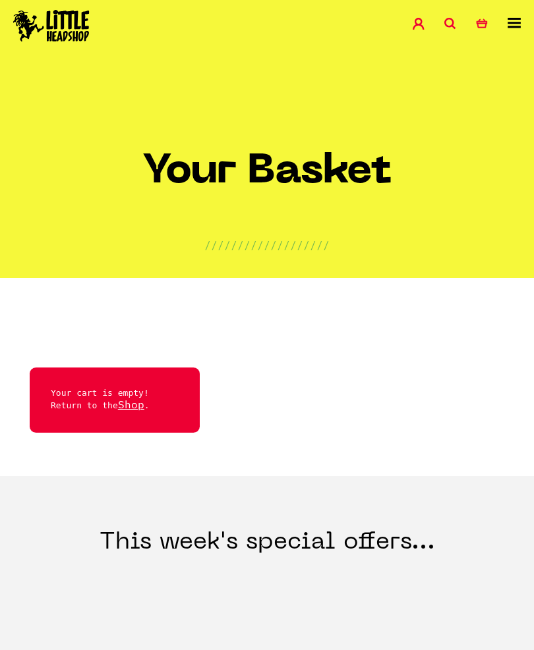
click at [511, 19] on icon at bounding box center [513, 23] width 13 height 11
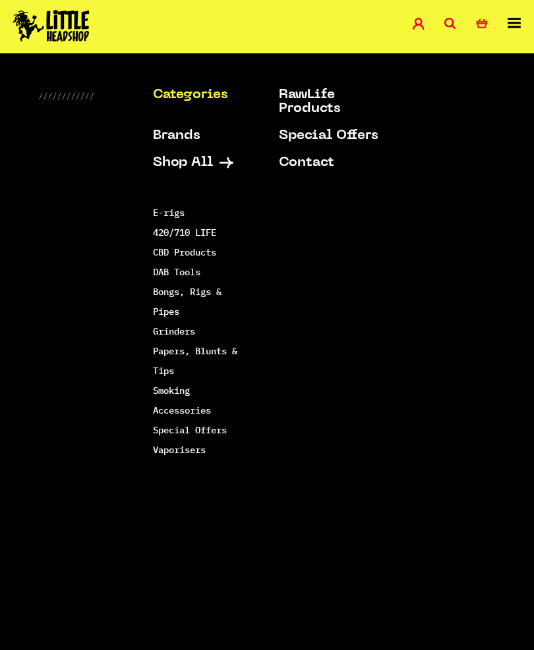
click at [166, 288] on link "Bongs, Rigs & Pipes" at bounding box center [187, 302] width 69 height 32
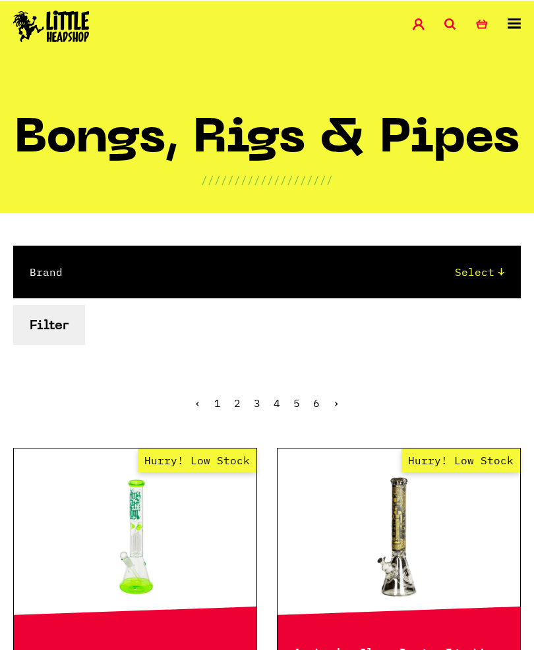
click at [47, 330] on button "Filter" at bounding box center [49, 324] width 72 height 40
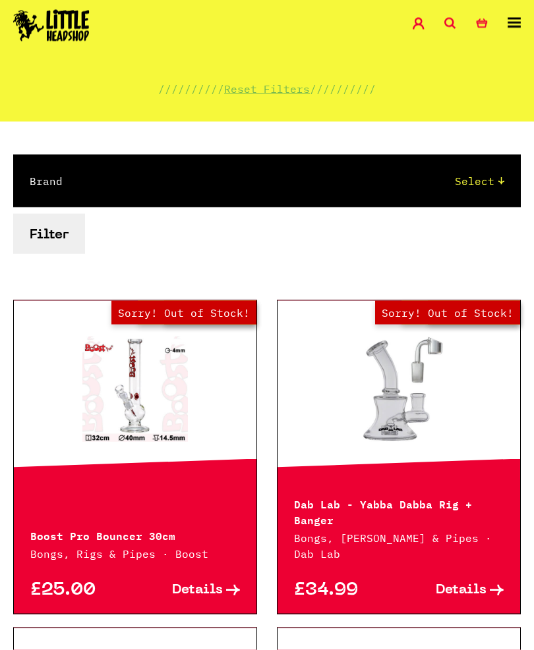
scroll to position [90, 0]
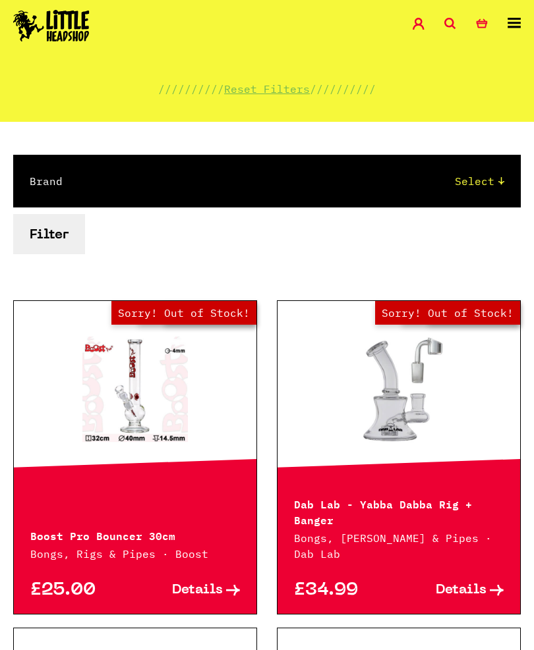
click at [496, 174] on select "Select Cookies SF Grace Glass Boost Dab Lab Black Leaf Chongz Basil Bush Puffco…" at bounding box center [296, 181] width 415 height 16
select select "82"
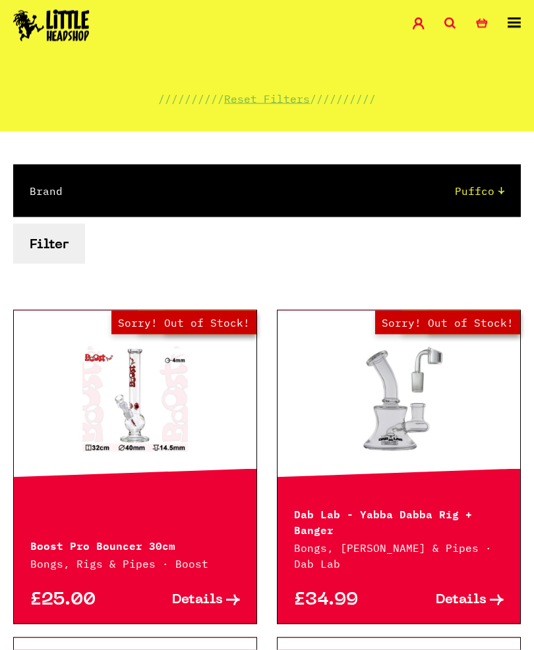
scroll to position [0, 0]
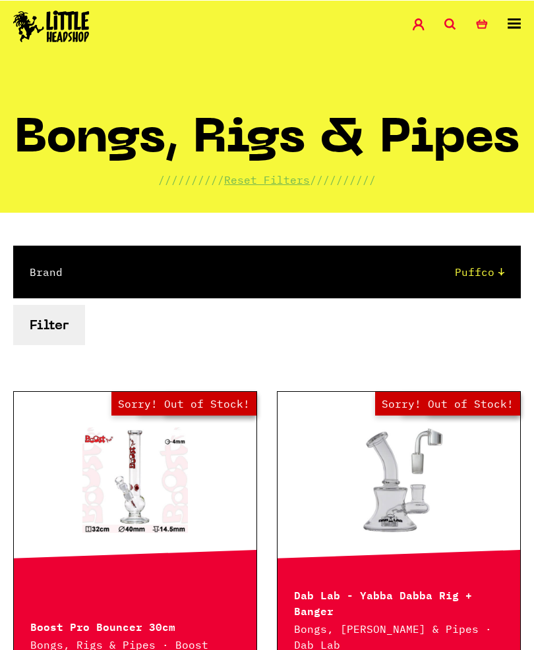
click at [205, 314] on form "Brand Select Cookies SF Grace Glass Boost Dab Lab Black Leaf Chongz Basil Bush …" at bounding box center [266, 294] width 507 height 99
click at [46, 320] on button "Filter" at bounding box center [49, 324] width 72 height 40
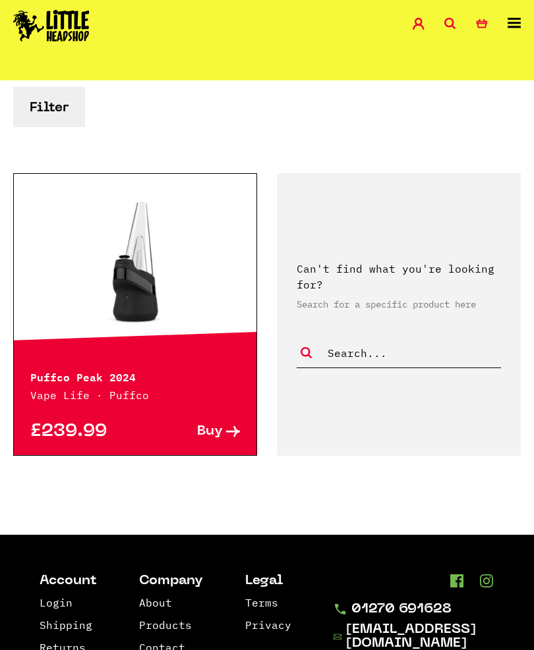
scroll to position [296, 0]
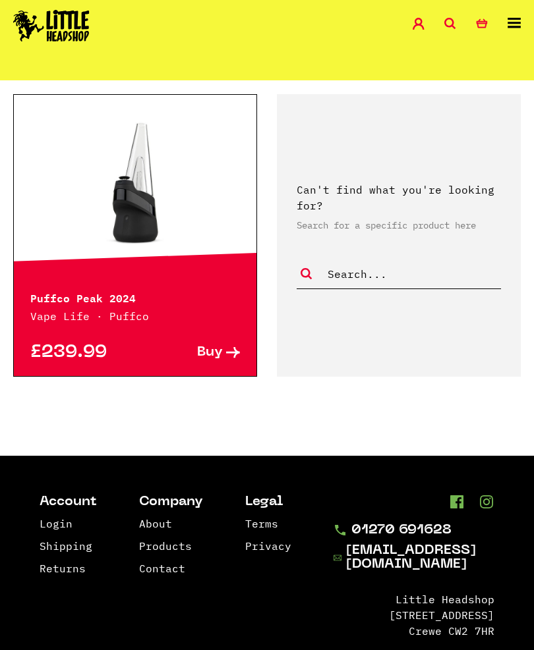
click at [54, 306] on div "Puffco Peak 2024 Vape Life · Puffco" at bounding box center [135, 298] width 242 height 51
click at [73, 301] on p "Puffco Peak 2024" at bounding box center [135, 297] width 210 height 16
click at [151, 187] on link at bounding box center [135, 184] width 242 height 132
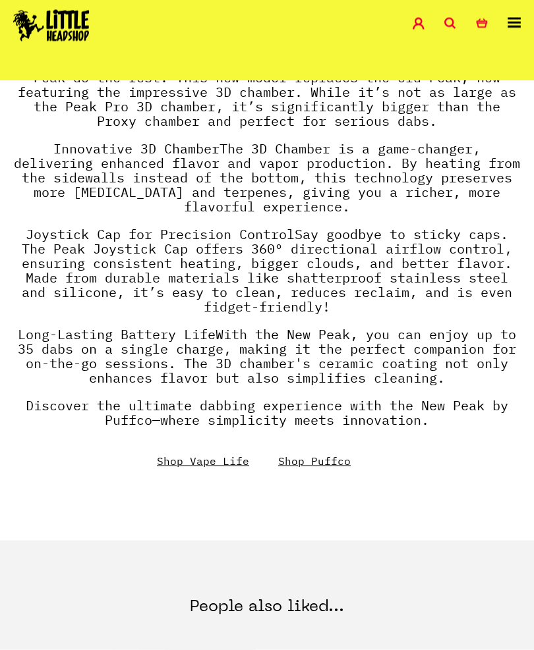
scroll to position [953, 0]
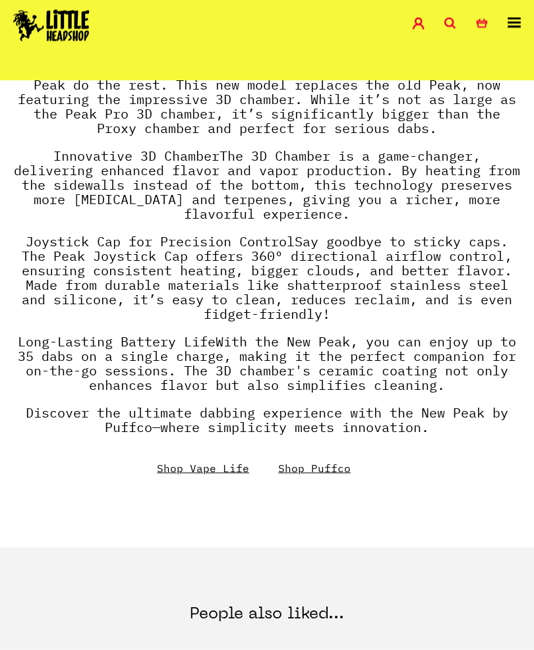
click at [175, 469] on link "Shop Vape Life" at bounding box center [203, 468] width 92 height 13
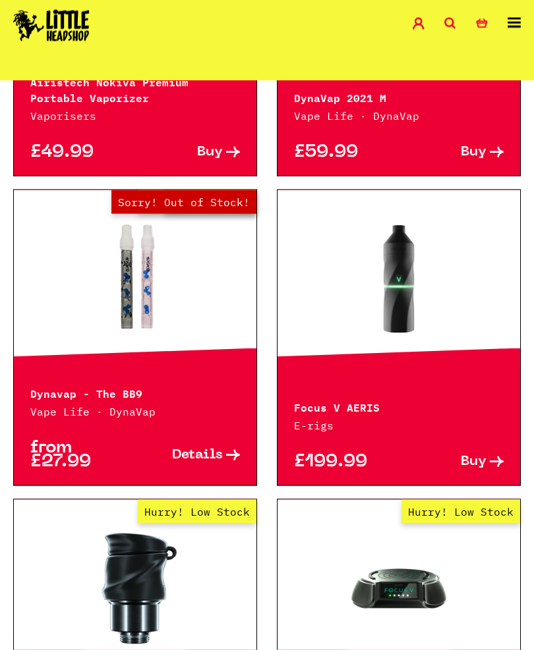
scroll to position [898, 0]
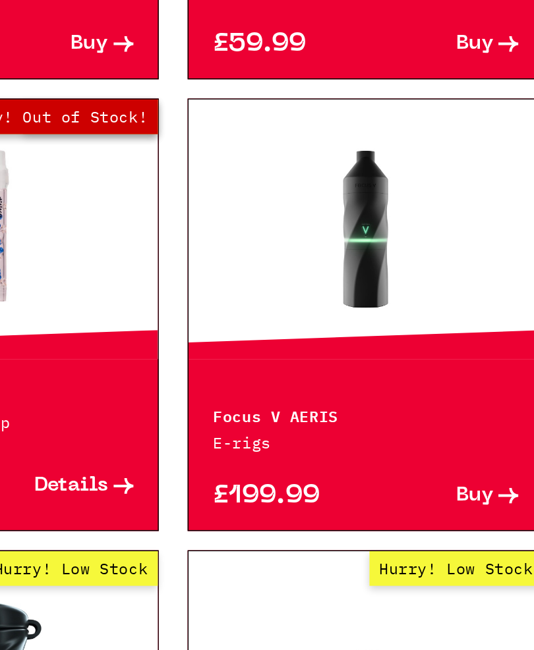
click at [294, 381] on p "Focus V AERIS" at bounding box center [399, 389] width 210 height 16
click at [277, 365] on div "Focus V AERIS E-rigs" at bounding box center [398, 390] width 242 height 51
click at [294, 381] on p "Focus V AERIS" at bounding box center [399, 389] width 210 height 16
click at [277, 196] on link at bounding box center [398, 262] width 242 height 132
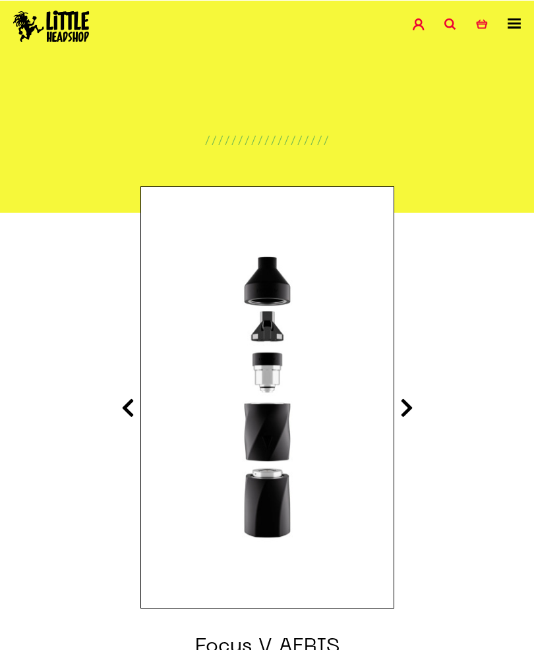
click at [126, 411] on icon at bounding box center [127, 407] width 13 height 21
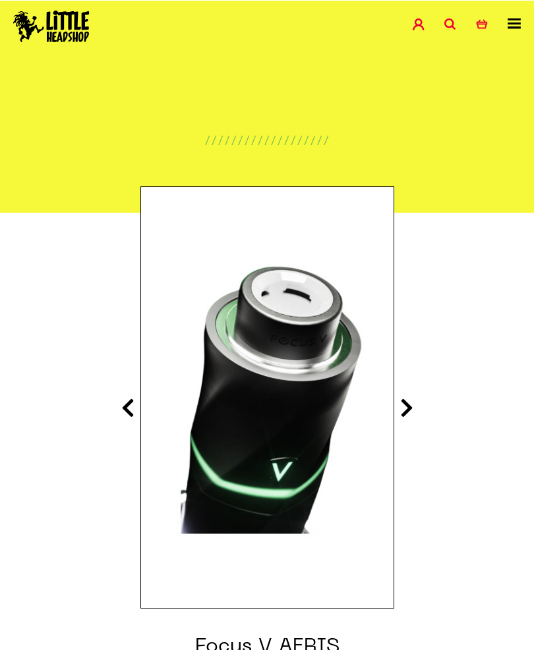
click at [121, 405] on icon at bounding box center [127, 407] width 13 height 21
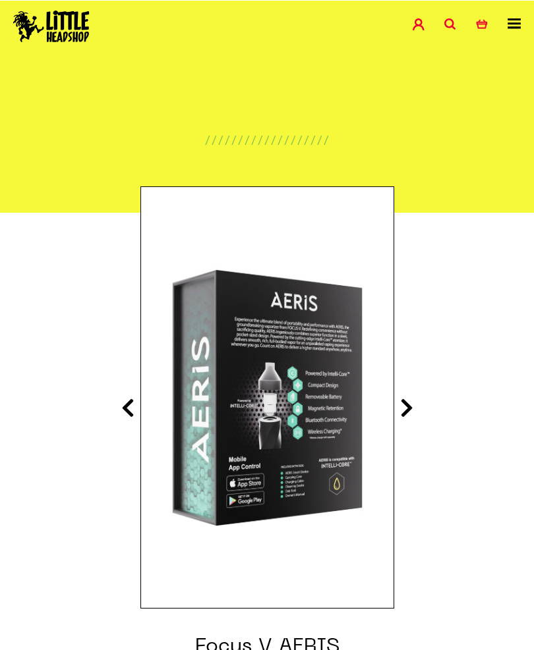
click at [121, 410] on icon at bounding box center [127, 407] width 13 height 21
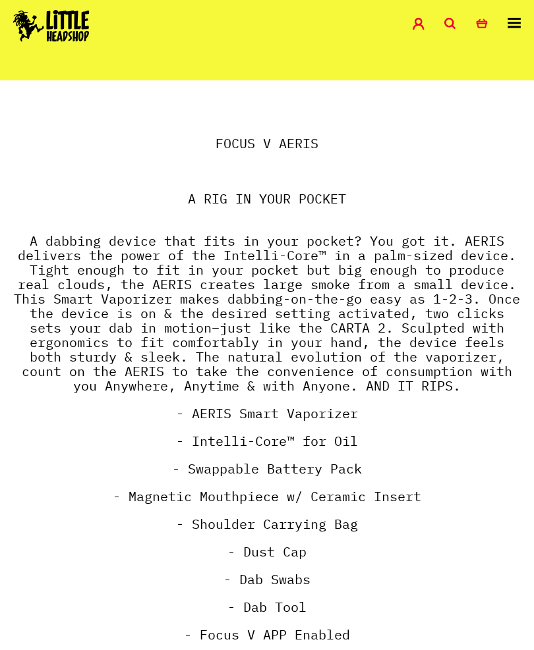
scroll to position [723, 0]
